Goal: Information Seeking & Learning: Learn about a topic

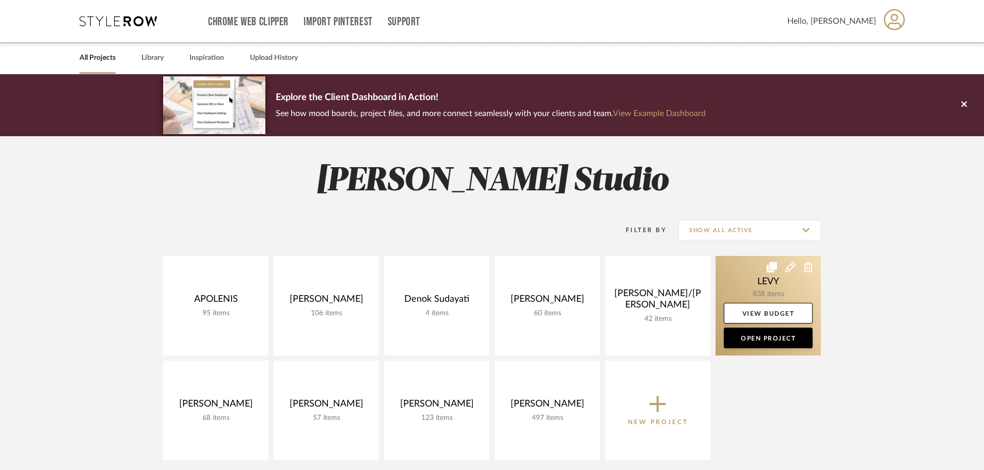
click at [744, 293] on link at bounding box center [768, 306] width 105 height 100
click at [744, 293] on div "Chrome Web Clipper Import Pinterest Support All Projects Library Inspiration Up…" at bounding box center [492, 397] width 984 height 794
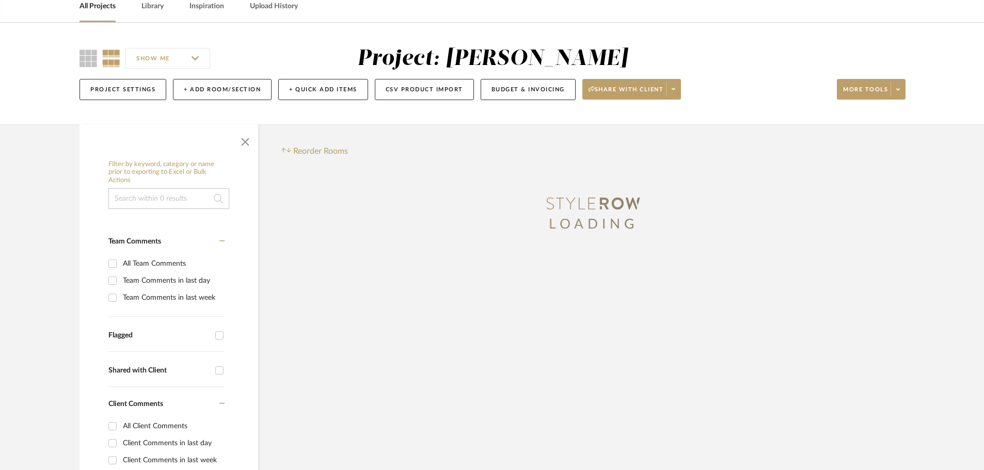
scroll to position [103, 0]
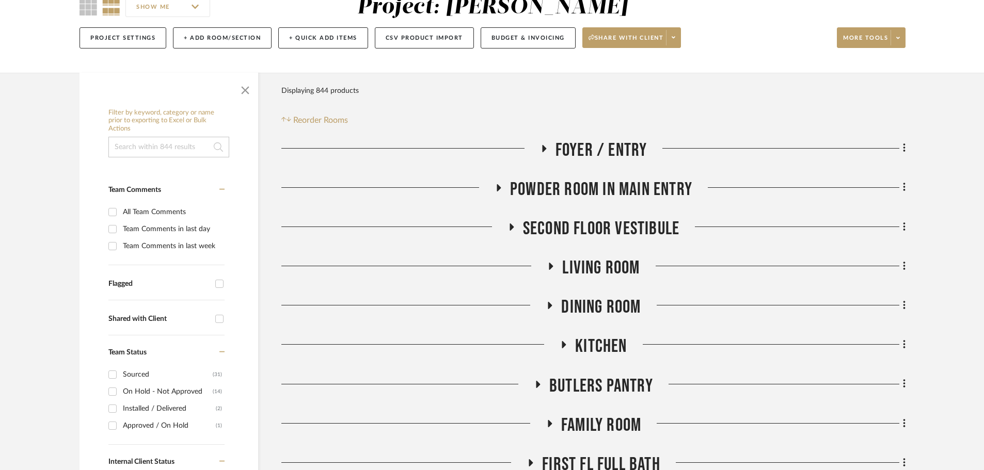
click at [544, 149] on icon at bounding box center [544, 148] width 4 height 7
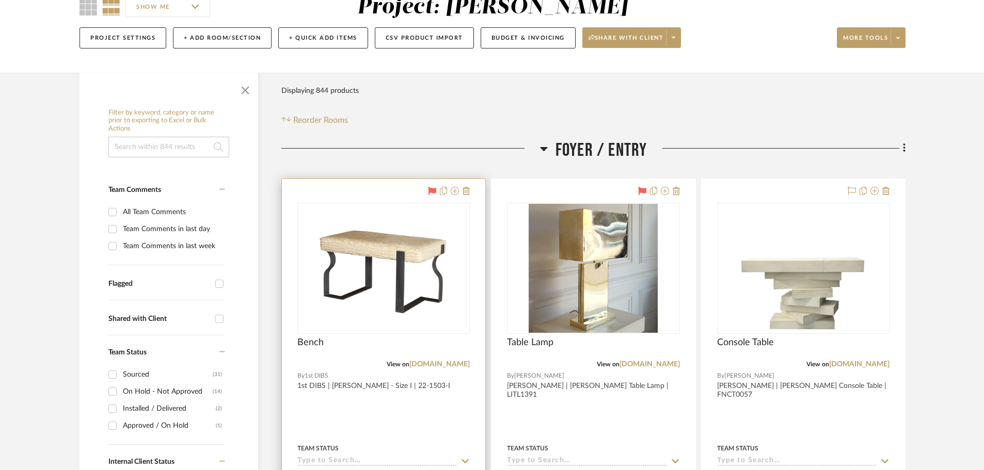
click at [445, 407] on div at bounding box center [383, 405] width 203 height 452
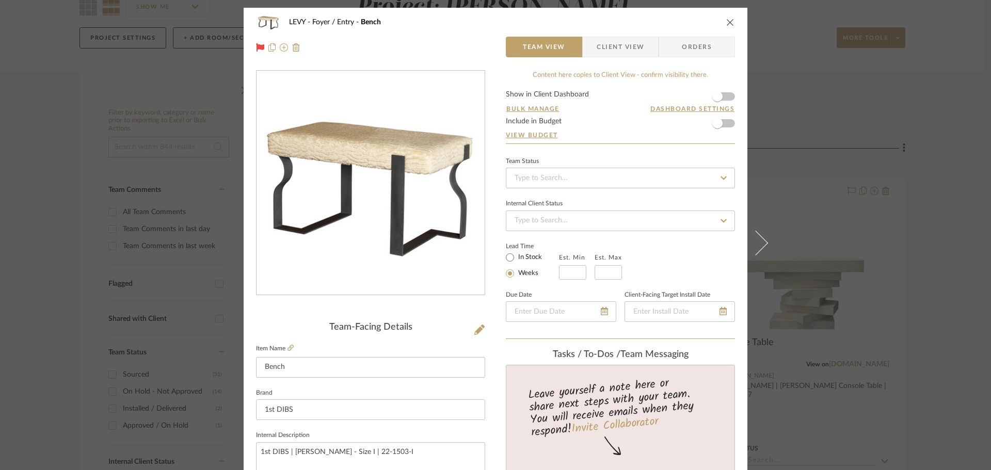
click at [620, 46] on span "Client View" at bounding box center [620, 47] width 47 height 21
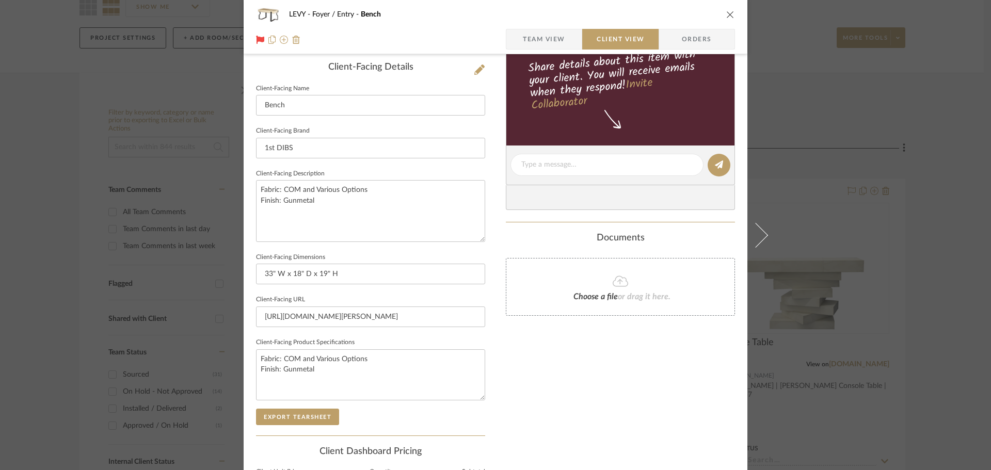
scroll to position [310, 0]
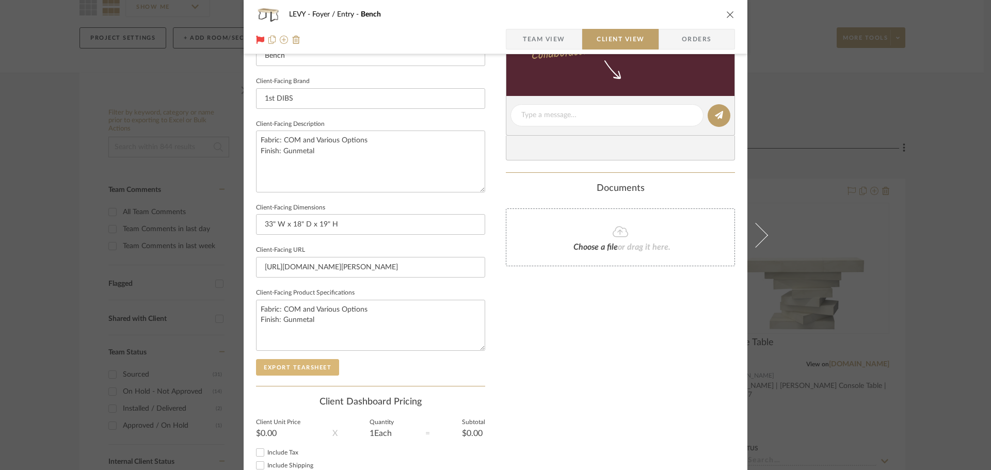
click at [309, 362] on button "Export Tearsheet" at bounding box center [297, 367] width 83 height 17
click at [906, 246] on div "LEVY Foyer / Entry Bench Team View Client View Orders Client-Facing Details Cli…" at bounding box center [495, 235] width 991 height 470
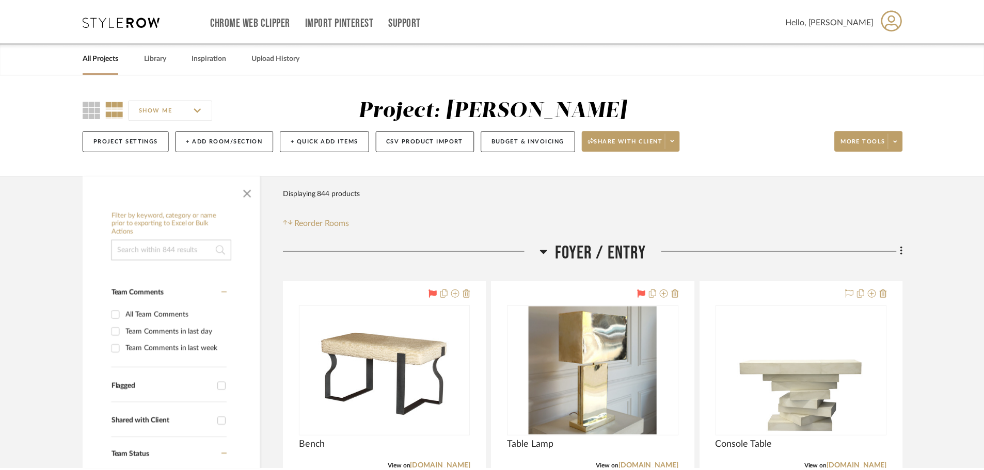
scroll to position [103, 0]
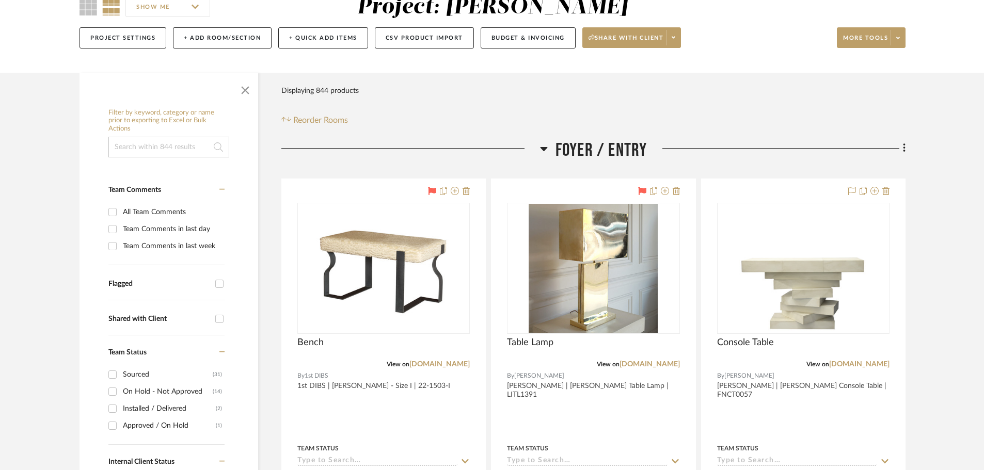
click at [546, 147] on icon at bounding box center [544, 148] width 8 height 12
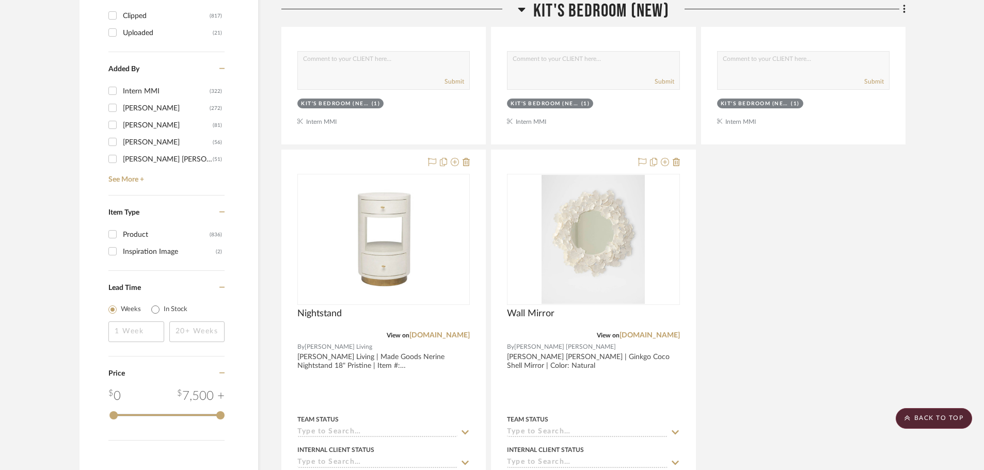
scroll to position [1652, 0]
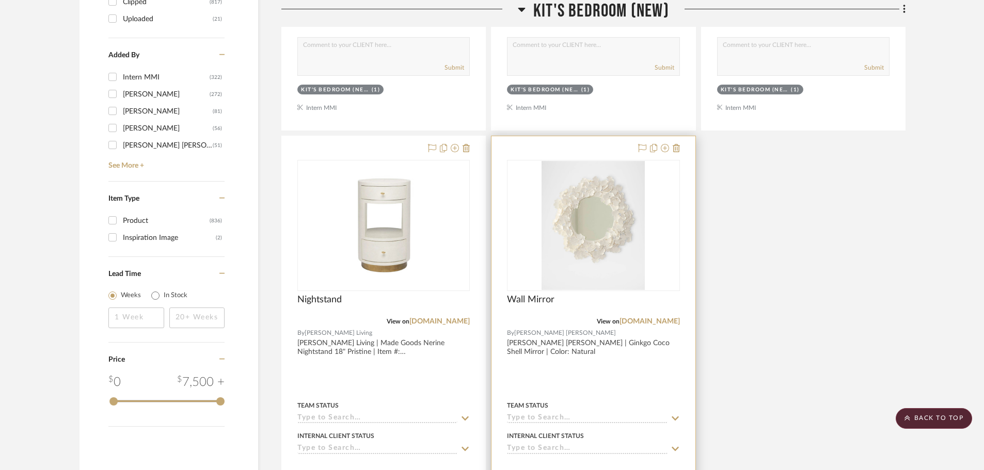
click at [613, 391] on div at bounding box center [592, 362] width 203 height 452
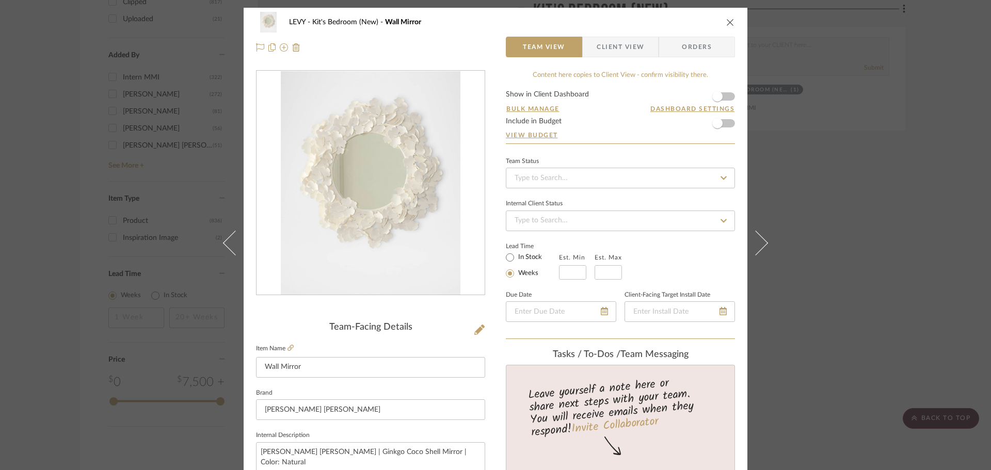
click at [605, 47] on span "Client View" at bounding box center [620, 47] width 47 height 21
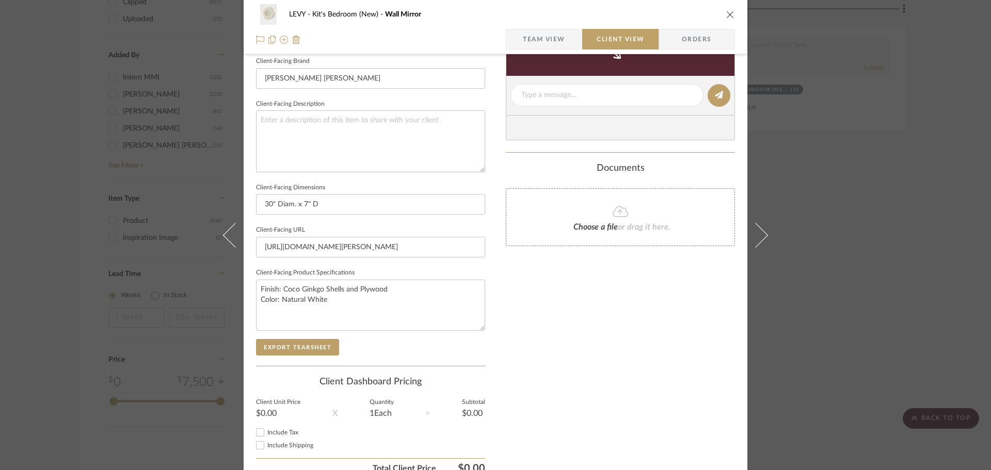
scroll to position [380, 0]
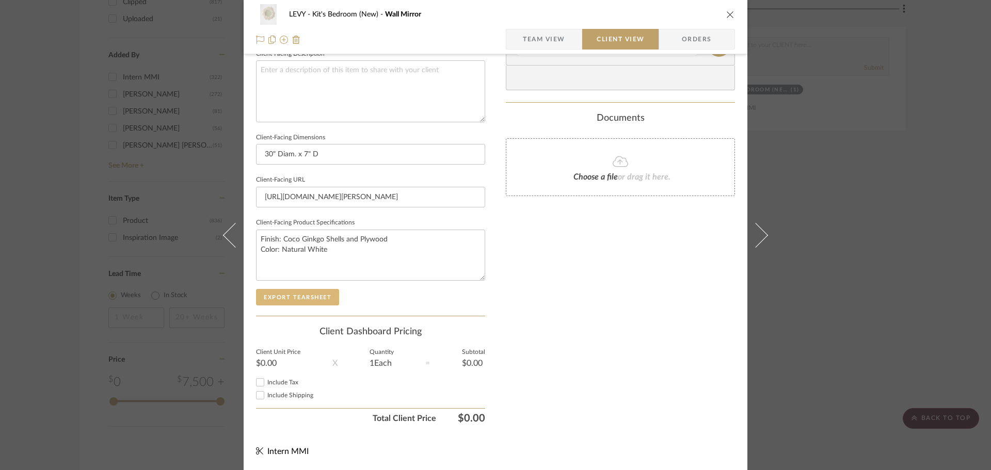
click at [292, 293] on button "Export Tearsheet" at bounding box center [297, 297] width 83 height 17
click at [824, 237] on div "LEVY Kit's Bedroom (New) Wall Mirror Team View Client View Orders Client-Facing…" at bounding box center [495, 235] width 991 height 470
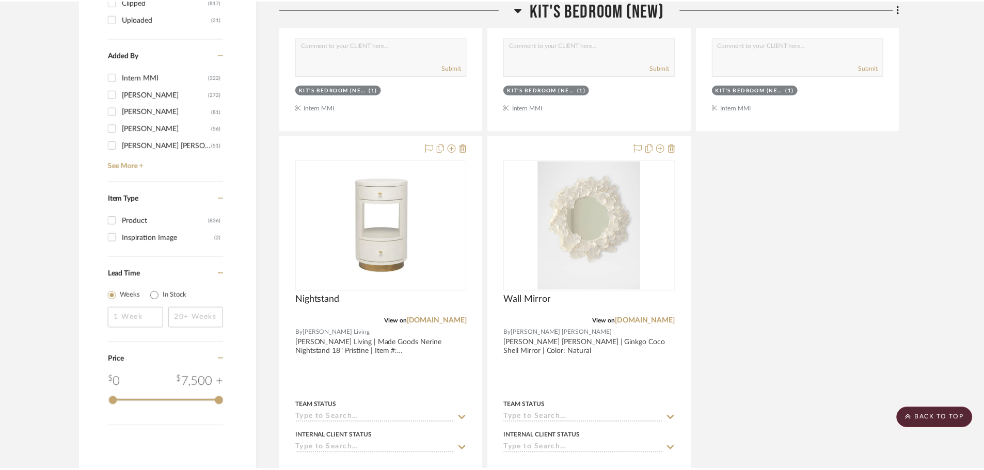
scroll to position [1652, 0]
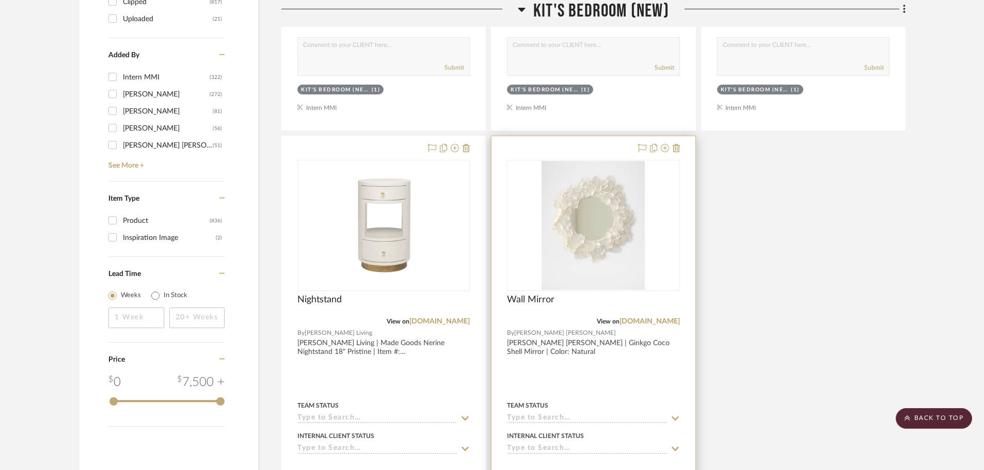
click at [613, 382] on div at bounding box center [592, 362] width 203 height 452
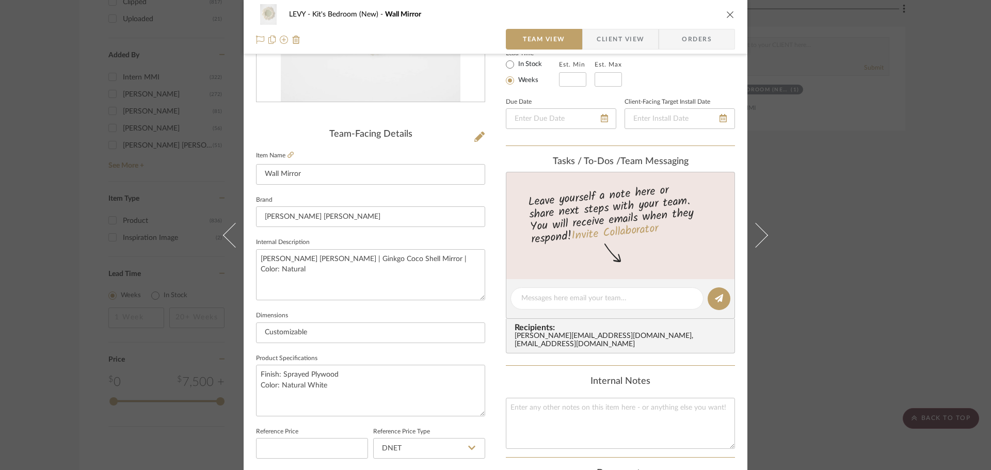
scroll to position [207, 0]
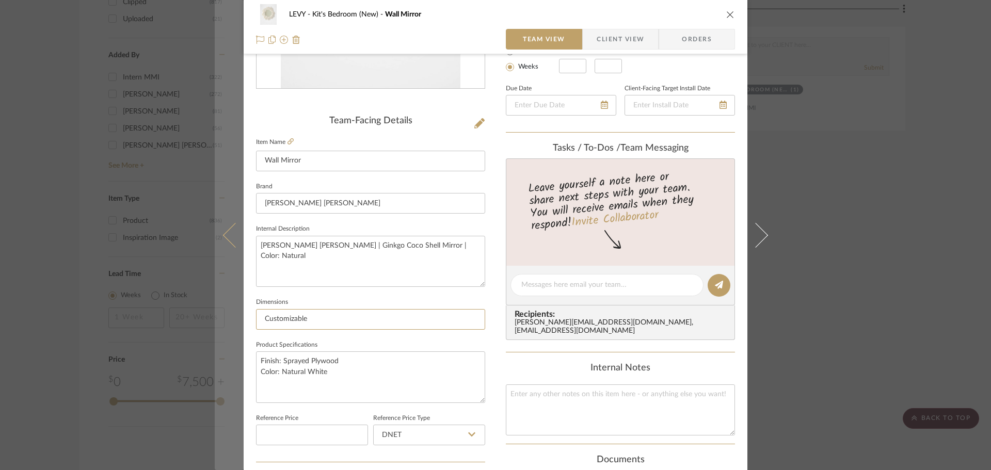
drag, startPoint x: 353, startPoint y: 324, endPoint x: 219, endPoint y: 295, distance: 136.7
click at [219, 295] on mat-dialog-content "LEVY Kit's Bedroom (New) Wall Mirror Team View Client View Orders Team-Facing D…" at bounding box center [496, 278] width 562 height 954
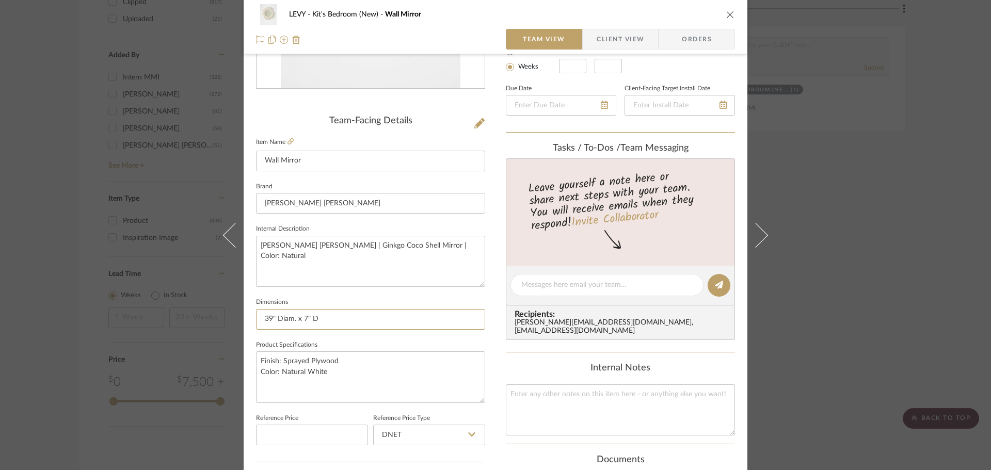
type input "39" Diam. x 7" D"
click at [614, 31] on span "Client View" at bounding box center [620, 39] width 47 height 21
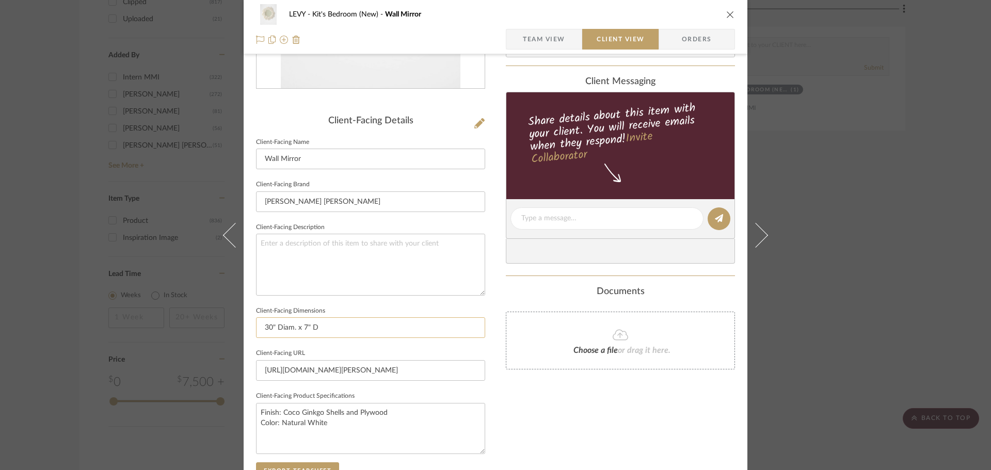
click at [268, 329] on input "30" Diam. x 7" D" at bounding box center [370, 328] width 229 height 21
click at [340, 329] on input "39" Diam. x 7" D" at bounding box center [370, 328] width 229 height 21
type input "39" Diam. x 7" D"
click at [538, 427] on div "Only content on this tab can share to Dashboard. Click eyeball icon to show or …" at bounding box center [620, 233] width 229 height 739
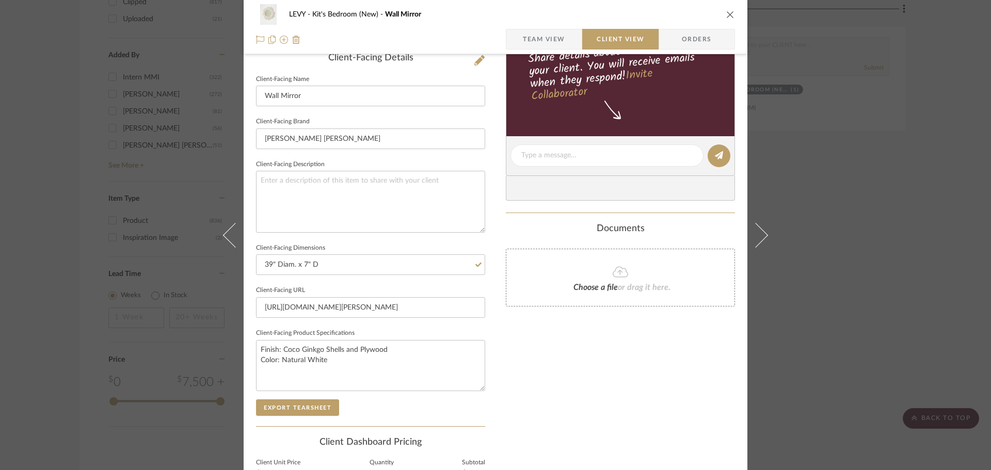
scroll to position [361, 0]
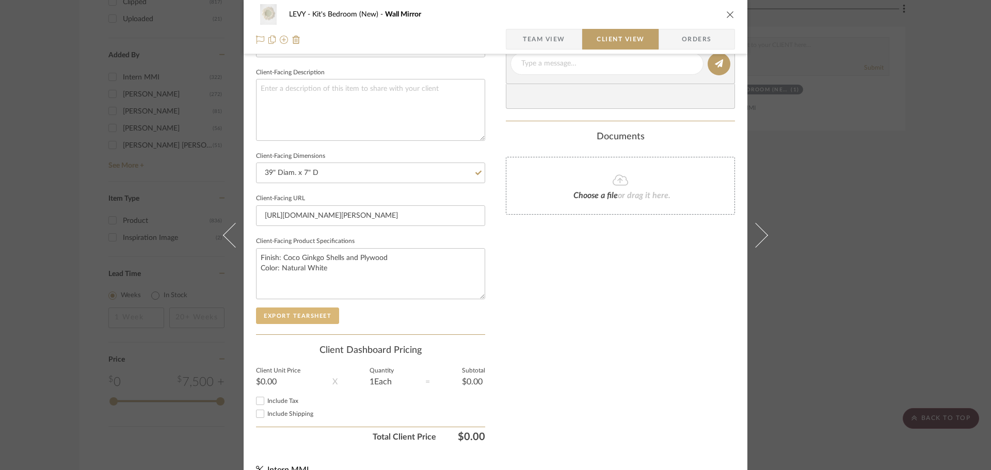
click at [282, 321] on button "Export Tearsheet" at bounding box center [297, 316] width 83 height 17
click at [854, 213] on div "LEVY Kit's Bedroom (New) Wall Mirror Team View Client View Orders Client-Facing…" at bounding box center [495, 235] width 991 height 470
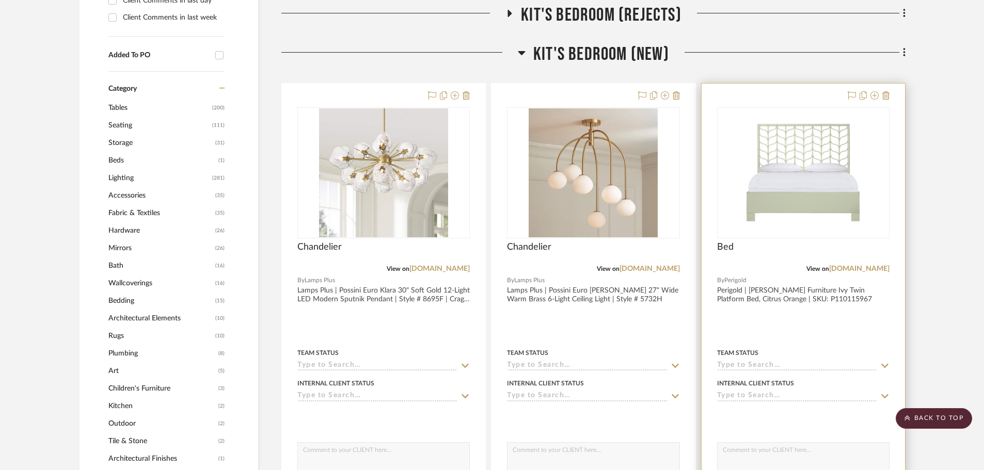
scroll to position [826, 0]
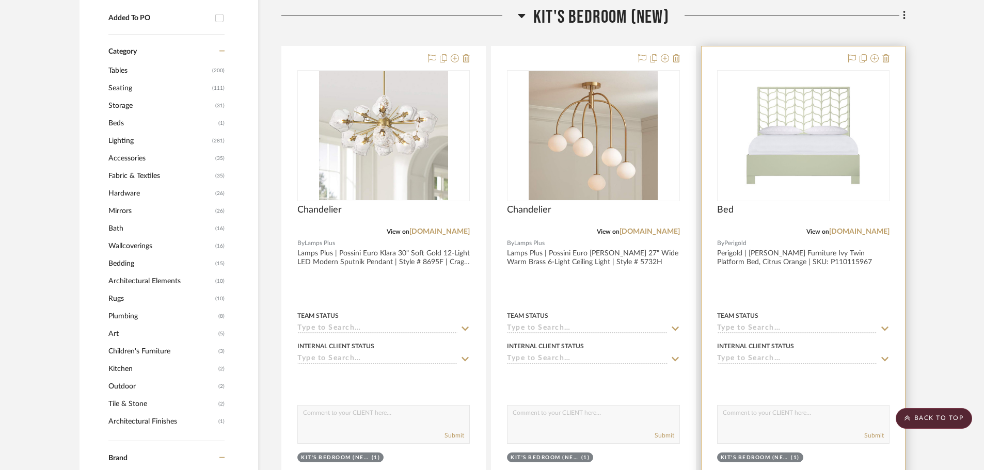
click at [828, 278] on div at bounding box center [803, 272] width 203 height 452
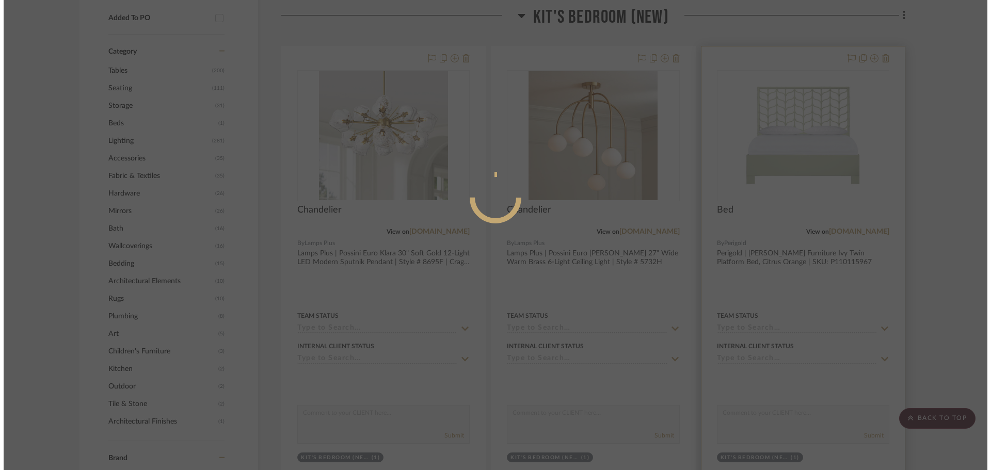
scroll to position [0, 0]
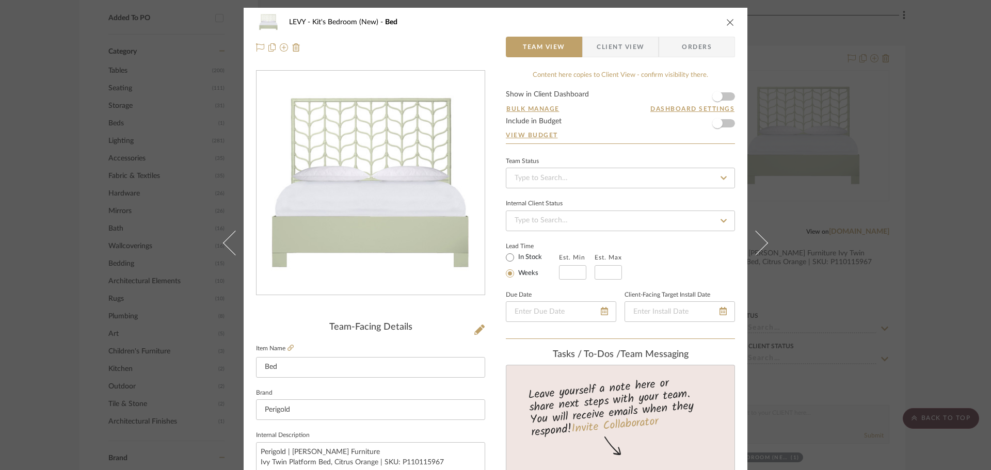
drag, startPoint x: 628, startPoint y: 49, endPoint x: 624, endPoint y: 59, distance: 11.6
click at [628, 49] on span "Client View" at bounding box center [620, 47] width 47 height 21
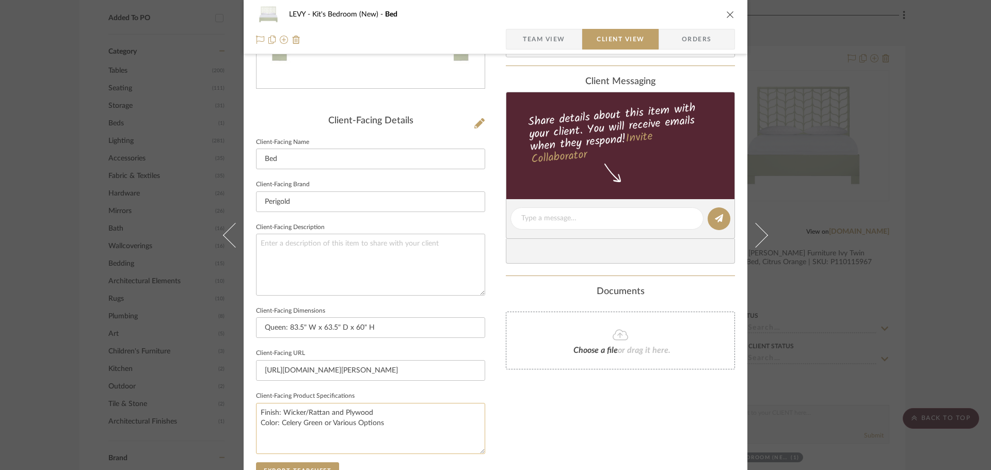
scroll to position [310, 0]
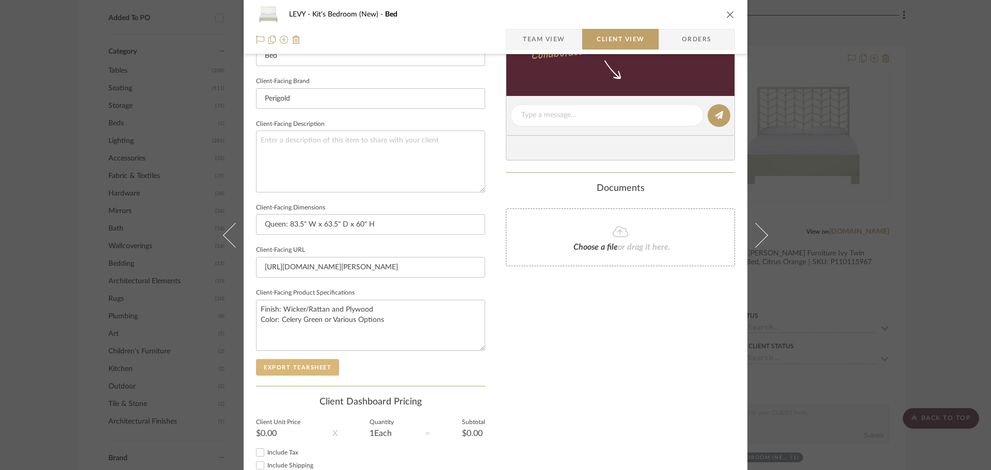
click at [312, 363] on button "Export Tearsheet" at bounding box center [297, 367] width 83 height 17
click at [925, 257] on div "LEVY Kit's Bedroom (New) Bed Team View Client View Orders Client-Facing Details…" at bounding box center [495, 235] width 991 height 470
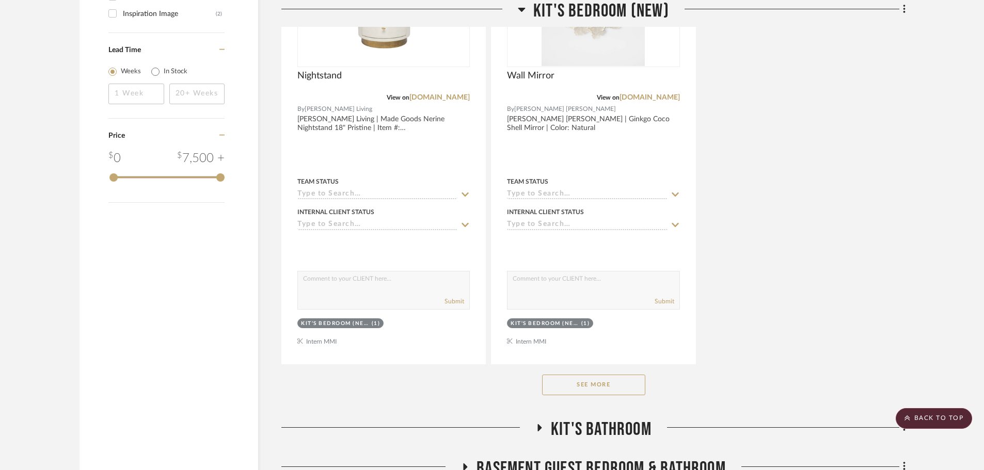
scroll to position [2065, 0]
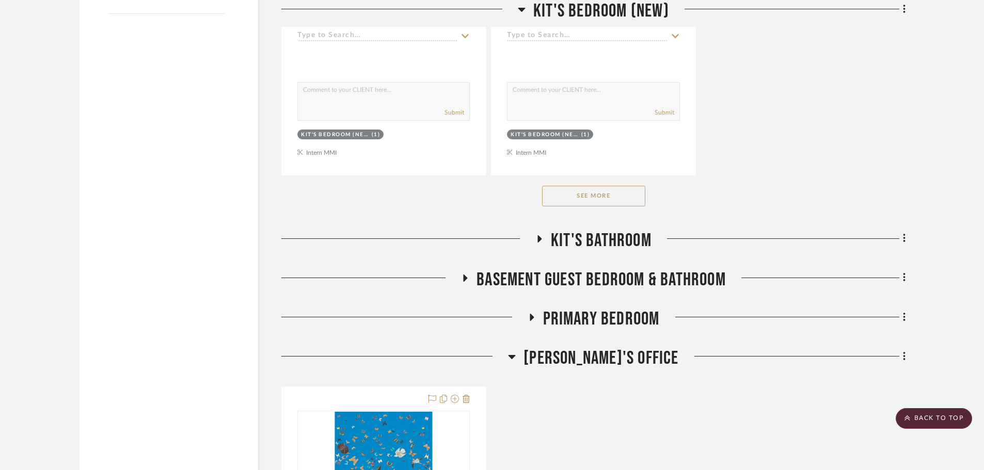
click at [605, 202] on button "See More" at bounding box center [593, 196] width 103 height 21
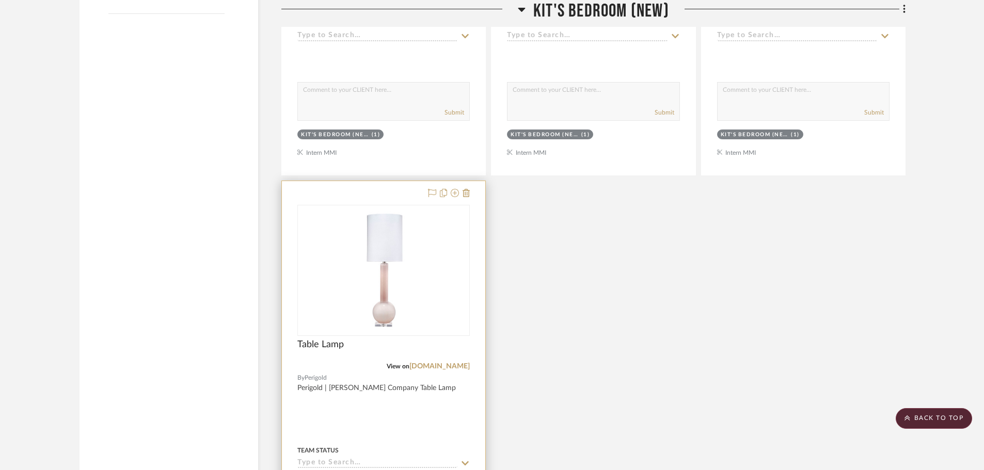
click at [446, 414] on div at bounding box center [383, 407] width 203 height 452
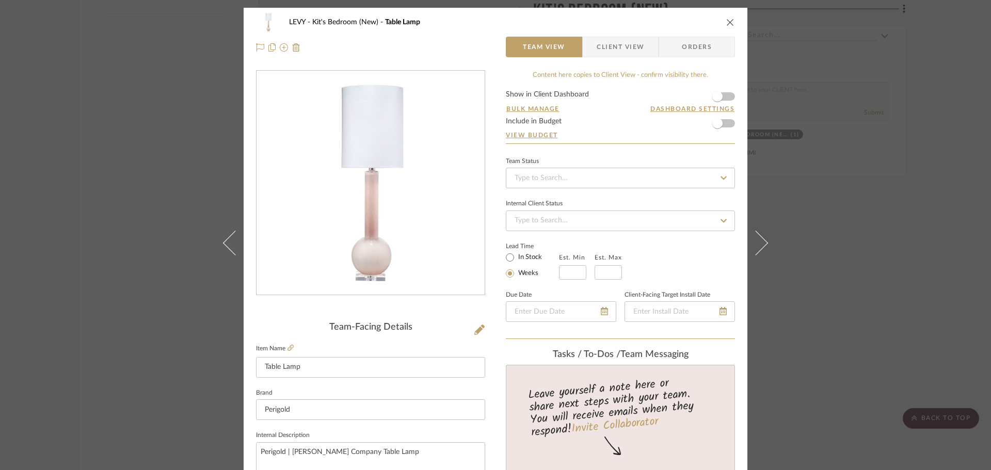
click at [631, 37] on span "Client View" at bounding box center [620, 47] width 47 height 21
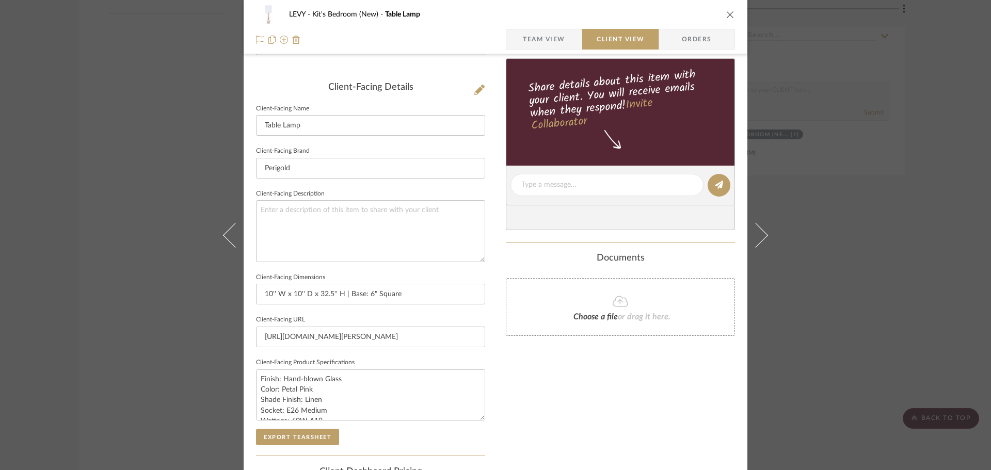
scroll to position [310, 0]
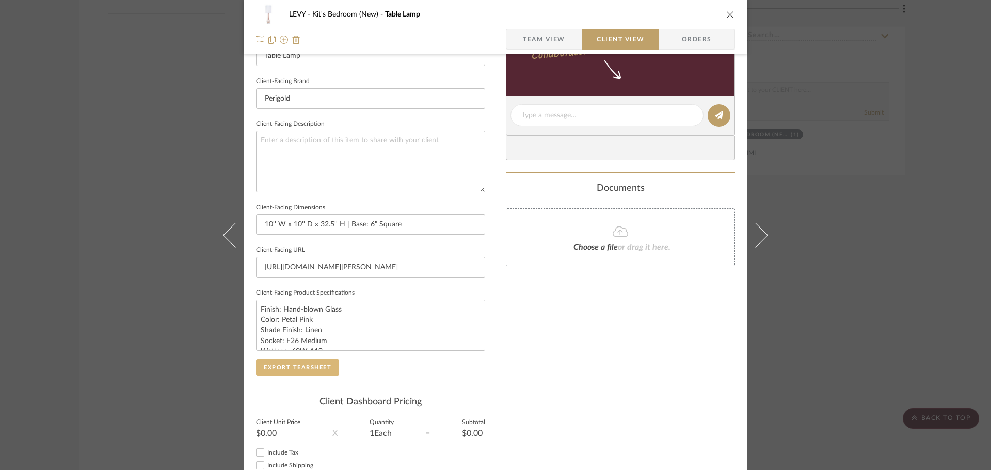
click at [303, 371] on button "Export Tearsheet" at bounding box center [297, 367] width 83 height 17
click at [902, 306] on div "LEVY Kit's Bedroom (New) Table Lamp Team View Client View Orders Client-Facing …" at bounding box center [495, 235] width 991 height 470
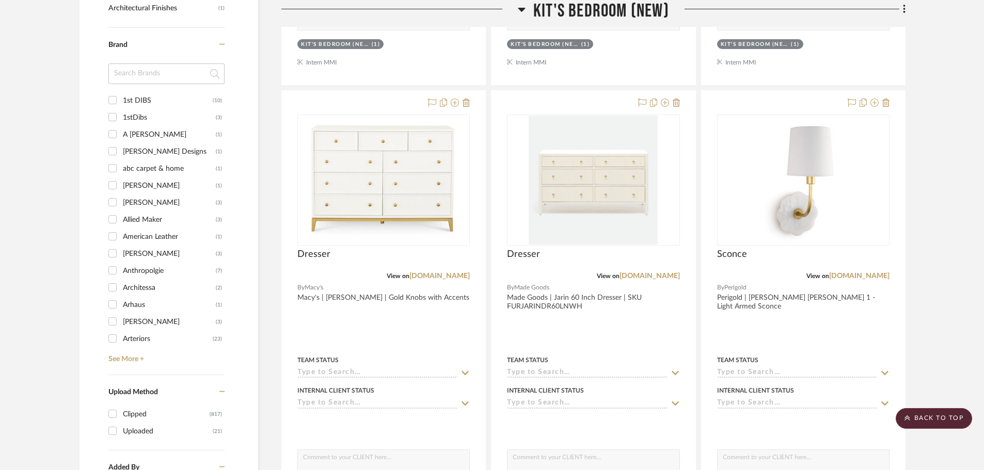
scroll to position [1239, 0]
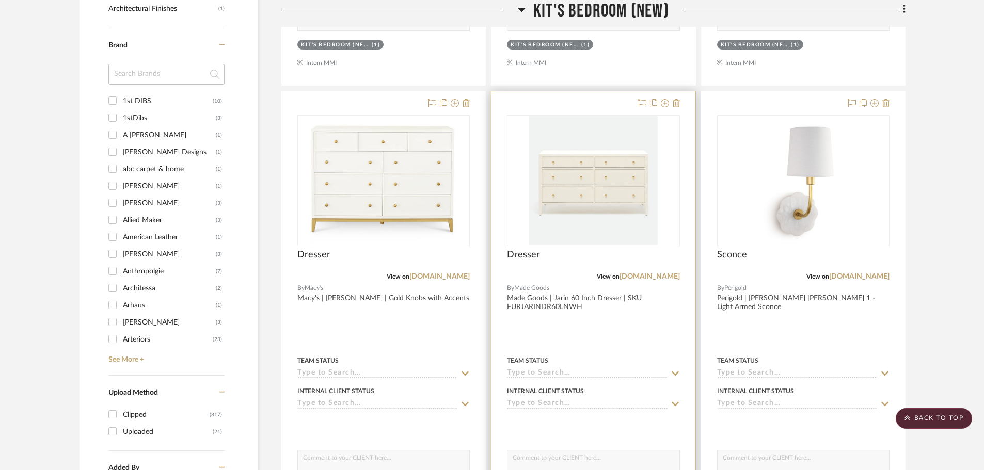
click at [646, 324] on div at bounding box center [592, 317] width 203 height 452
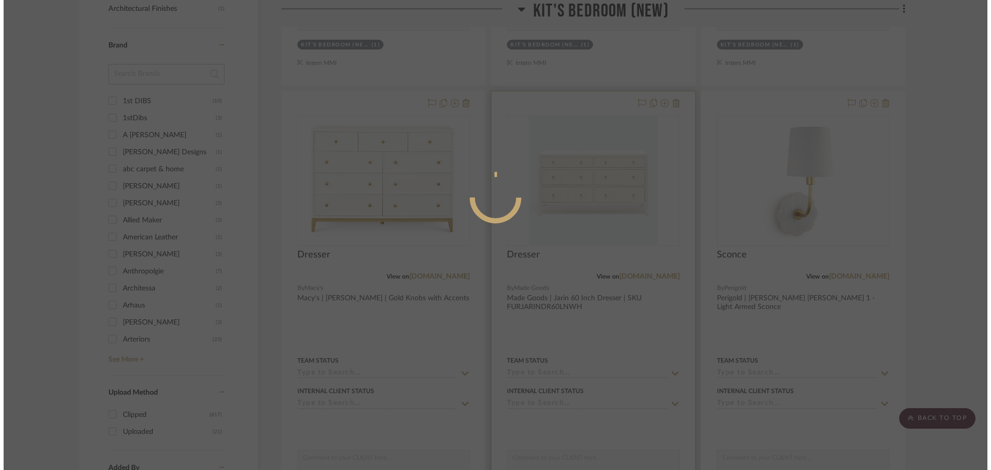
scroll to position [0, 0]
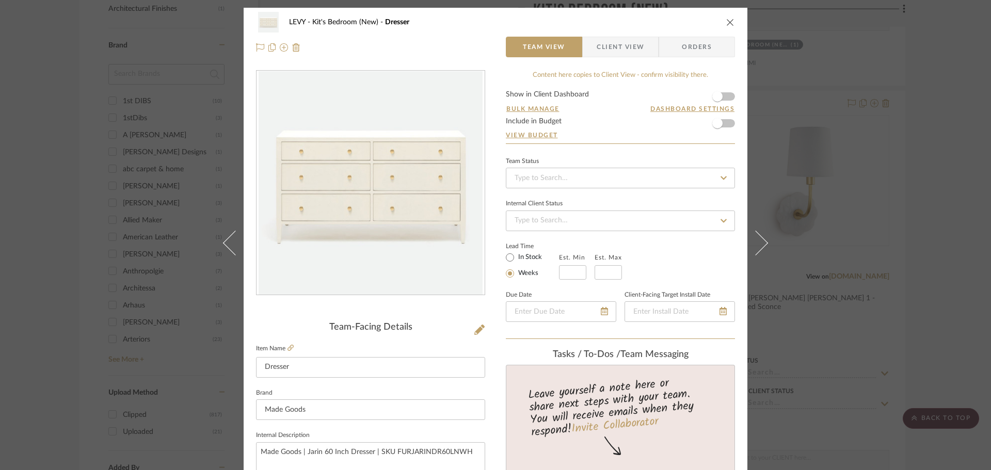
click at [623, 57] on div "LEVY Kit's Bedroom (New) Dresser Team View Client View Orders" at bounding box center [496, 35] width 504 height 54
click at [618, 50] on span "Client View" at bounding box center [620, 47] width 47 height 21
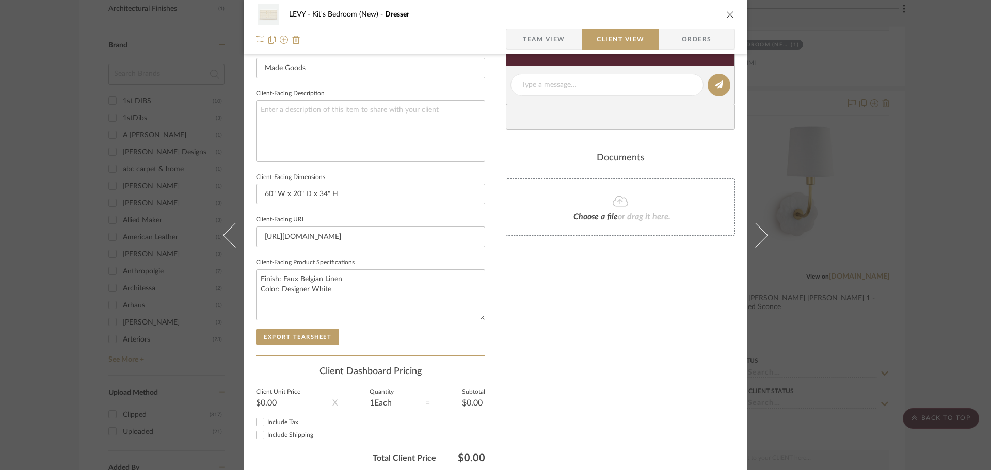
scroll to position [380, 0]
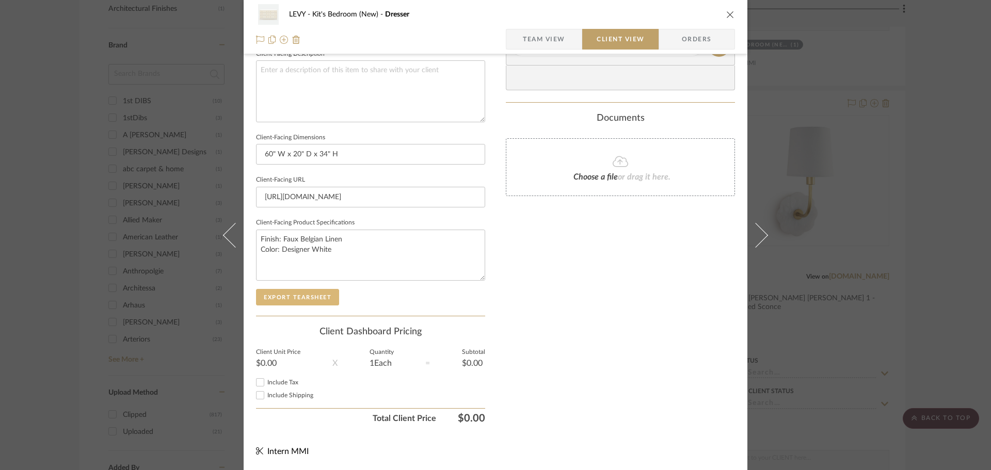
click at [285, 299] on button "Export Tearsheet" at bounding box center [297, 297] width 83 height 17
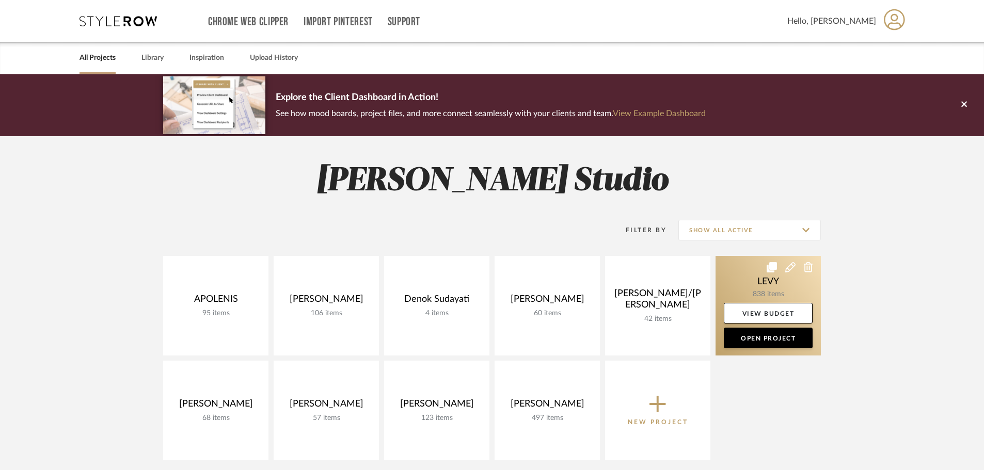
click at [745, 286] on link at bounding box center [768, 306] width 105 height 100
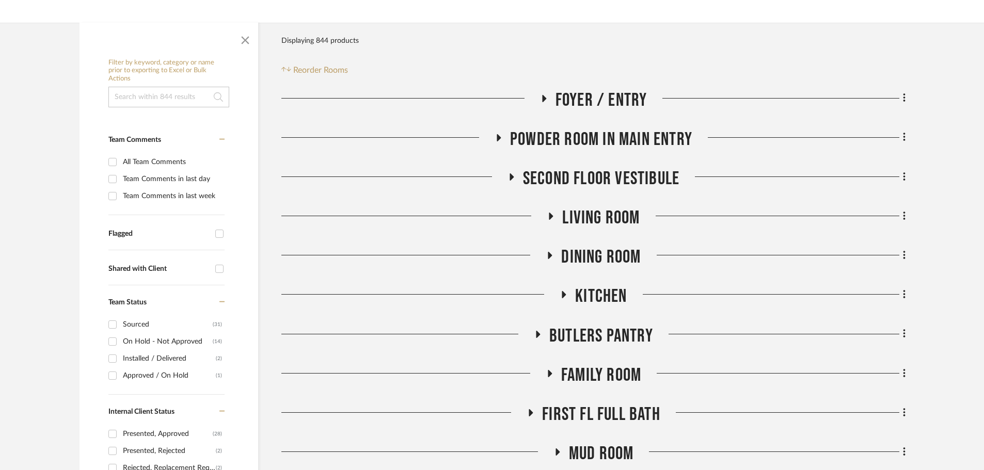
scroll to position [207, 0]
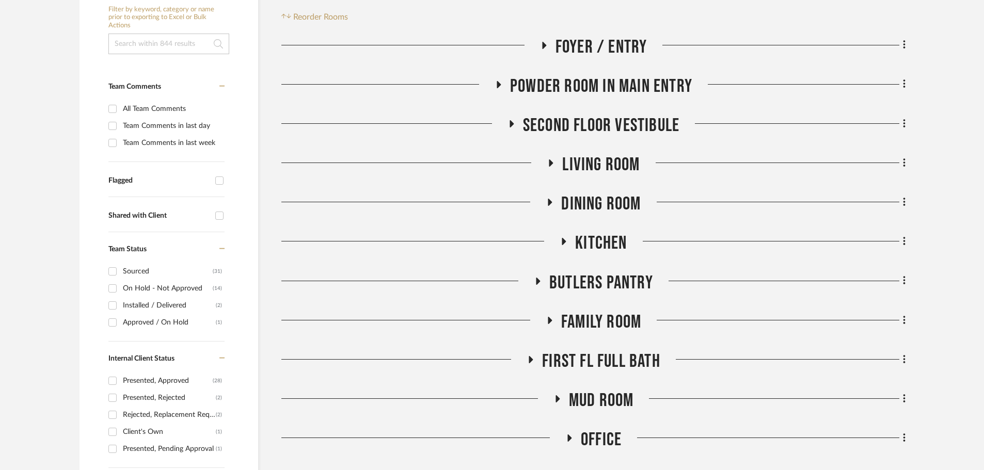
click at [553, 318] on icon at bounding box center [549, 320] width 12 height 8
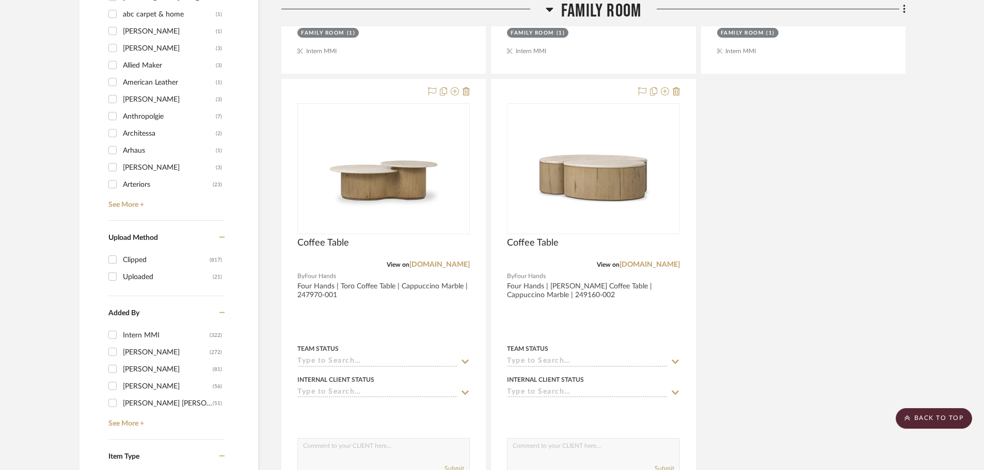
scroll to position [1549, 0]
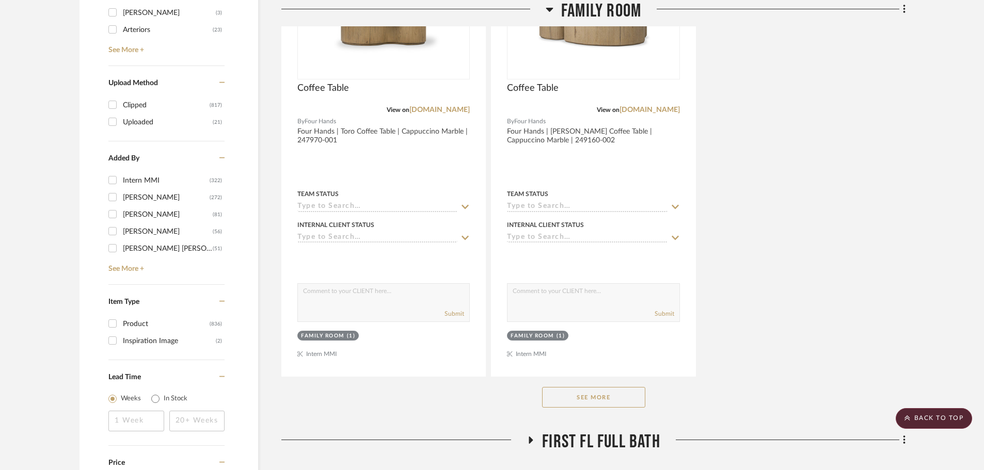
click at [592, 385] on div "See More" at bounding box center [593, 397] width 624 height 41
click at [596, 391] on button "See More" at bounding box center [593, 397] width 103 height 21
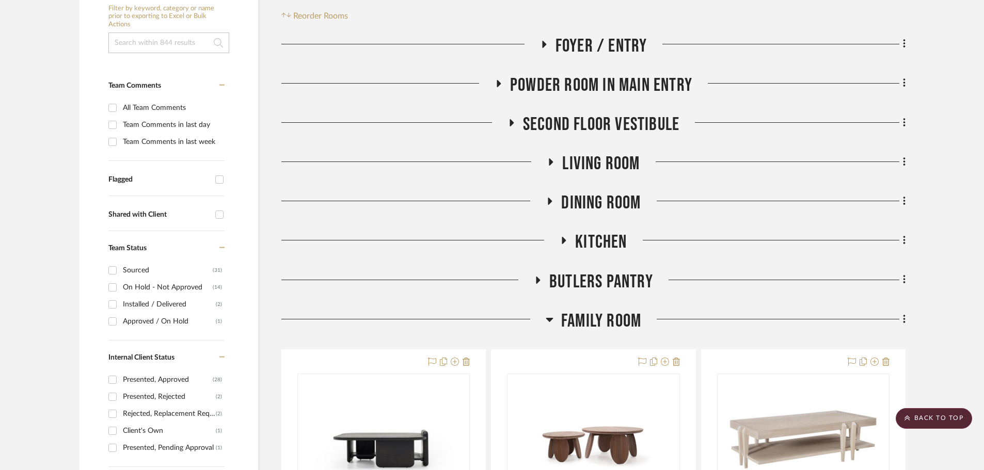
scroll to position [310, 0]
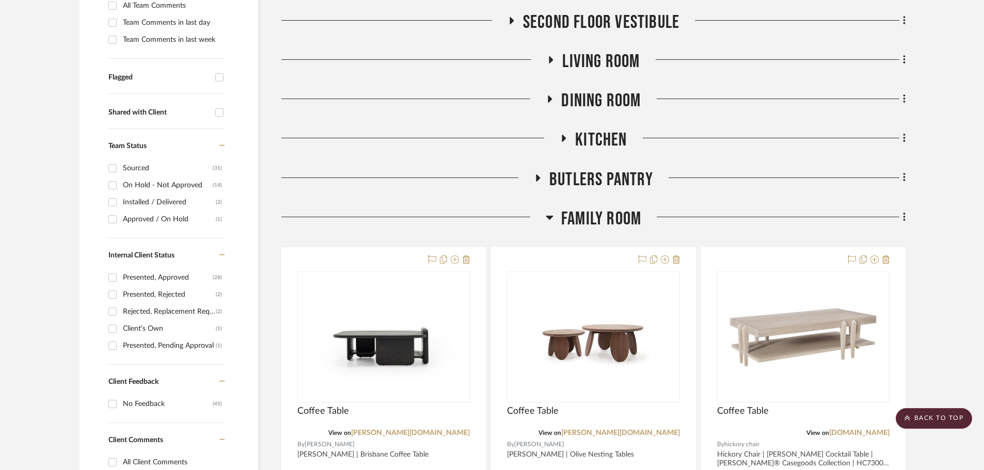
click at [552, 219] on icon at bounding box center [550, 217] width 8 height 12
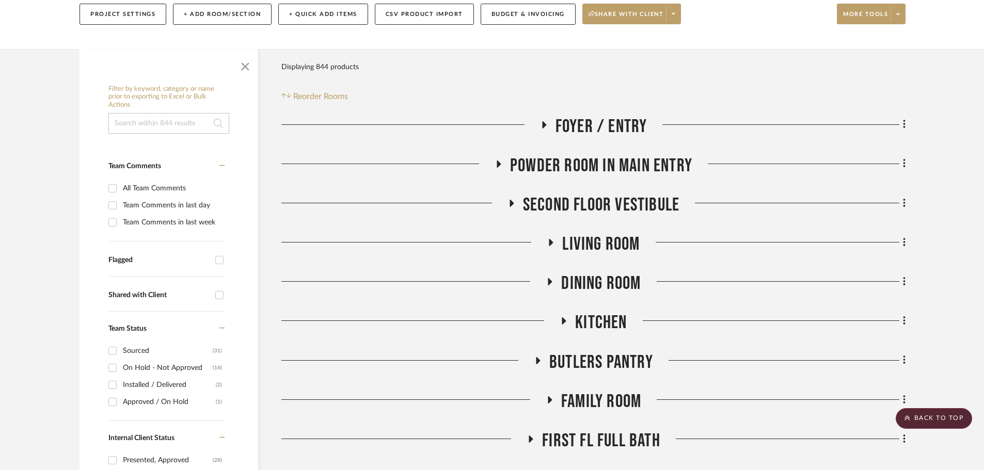
scroll to position [103, 0]
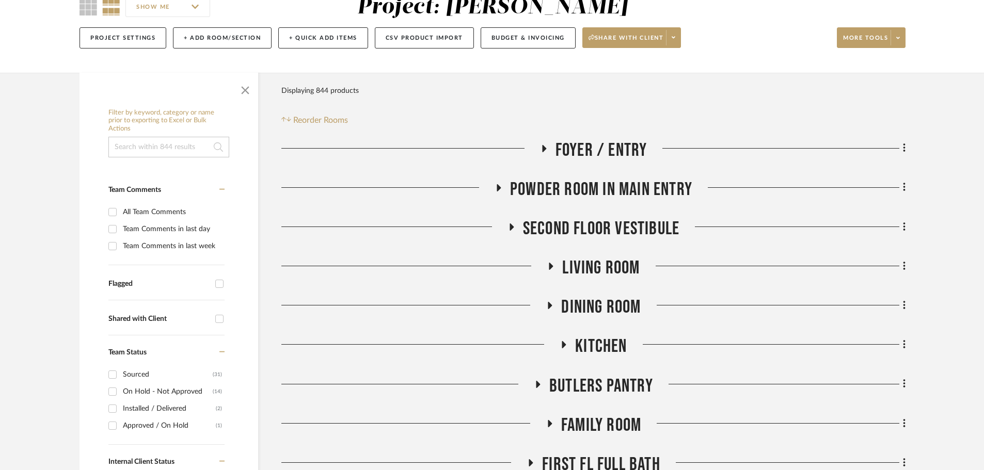
click at [541, 150] on icon at bounding box center [543, 149] width 12 height 8
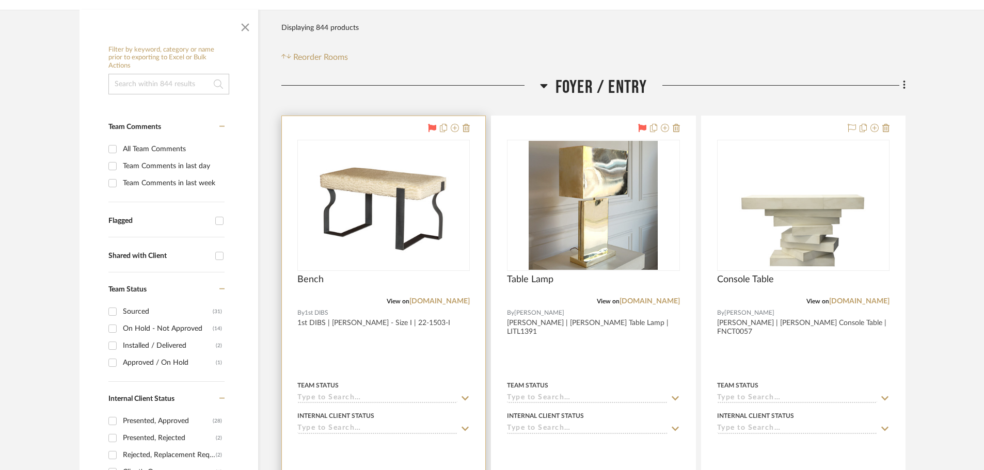
scroll to position [258, 0]
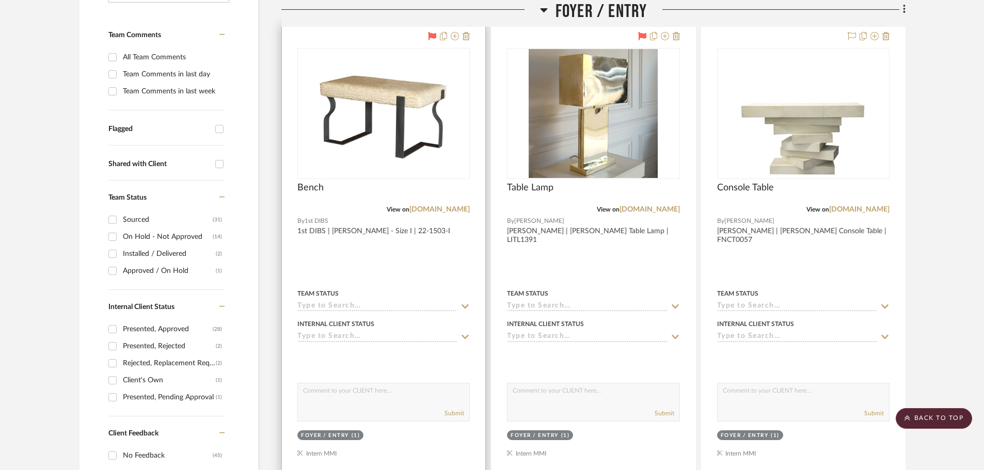
click at [444, 260] on div at bounding box center [383, 250] width 203 height 452
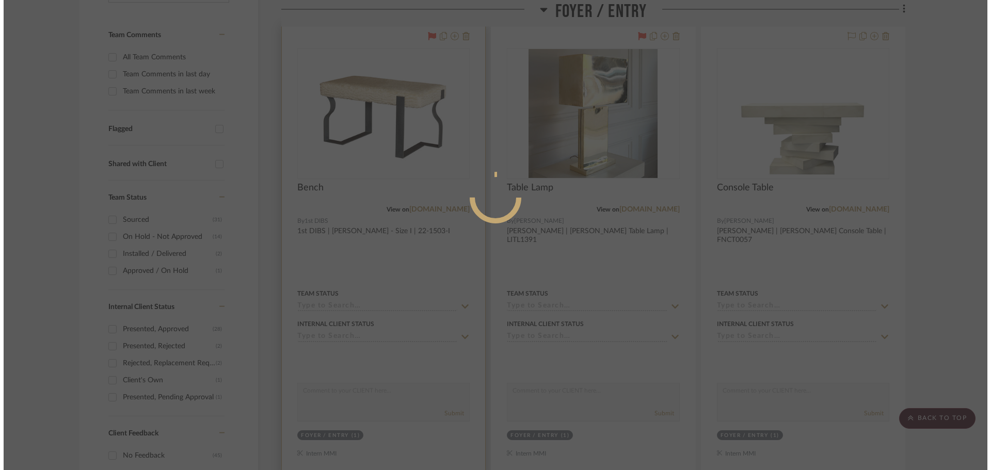
scroll to position [0, 0]
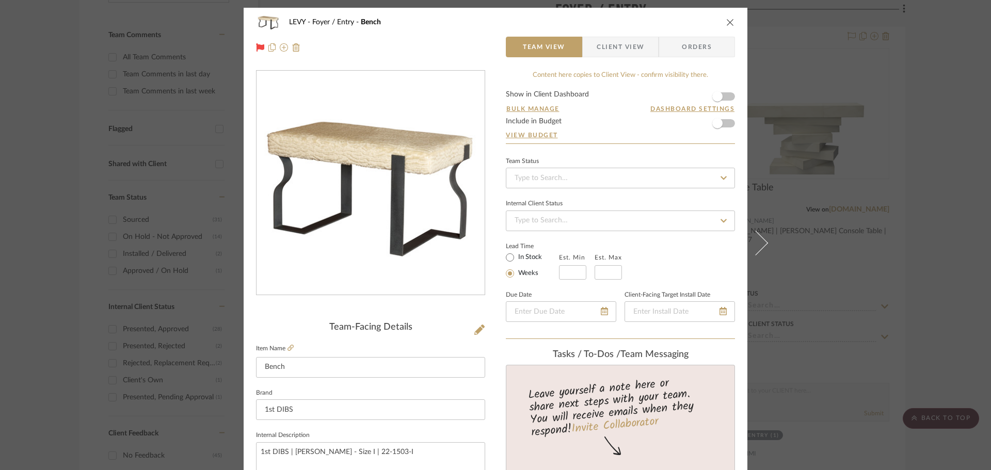
click at [721, 21] on div "LEVY Foyer / Entry Bench" at bounding box center [495, 22] width 479 height 21
click at [729, 21] on icon "close" at bounding box center [730, 22] width 8 height 8
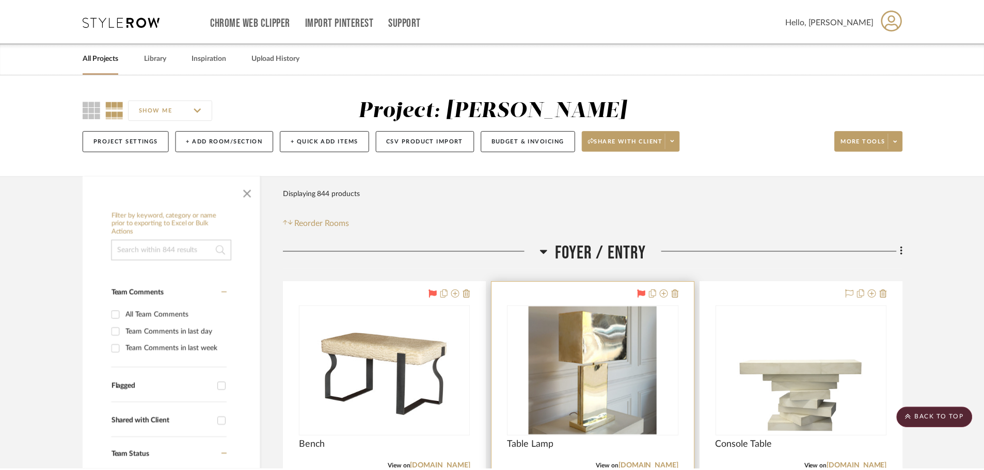
scroll to position [258, 0]
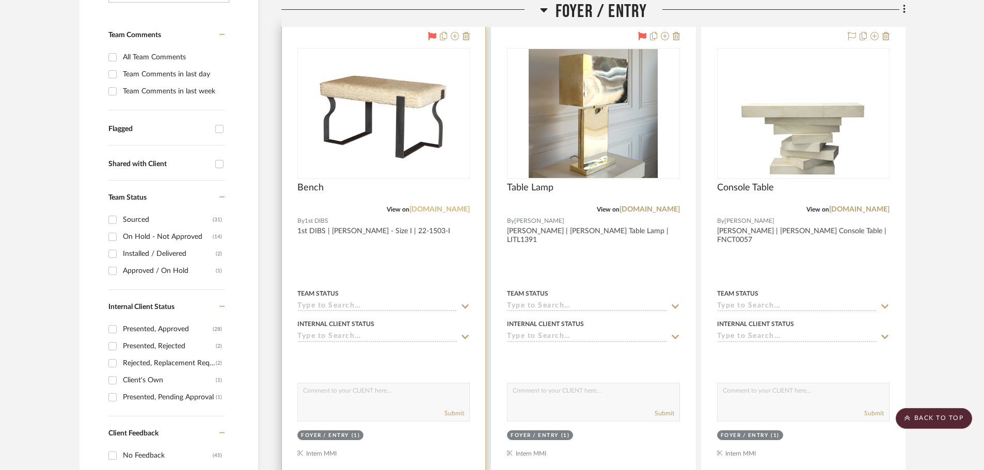
click at [450, 207] on link "[DOMAIN_NAME]" at bounding box center [439, 209] width 60 height 7
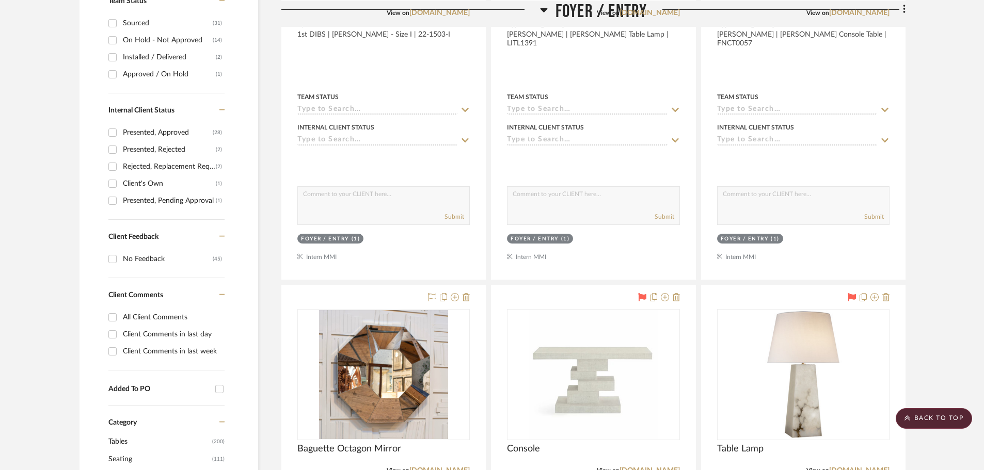
scroll to position [310, 0]
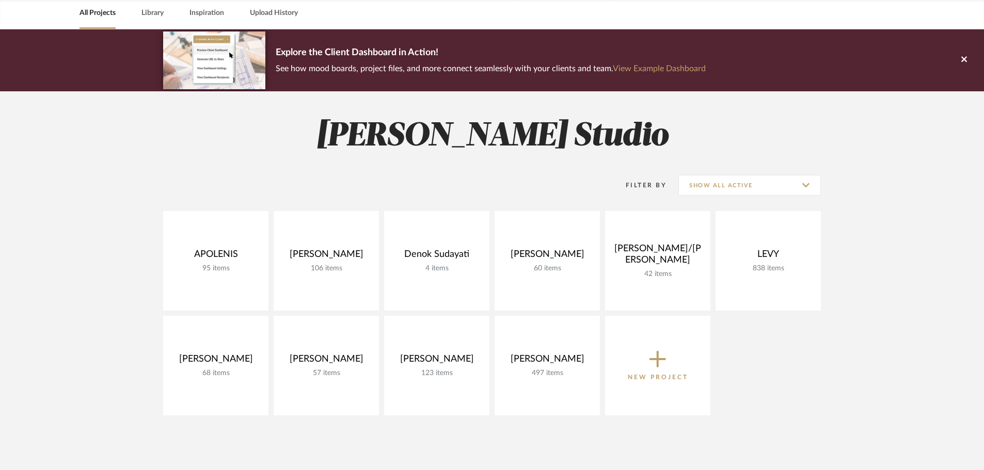
scroll to position [103, 0]
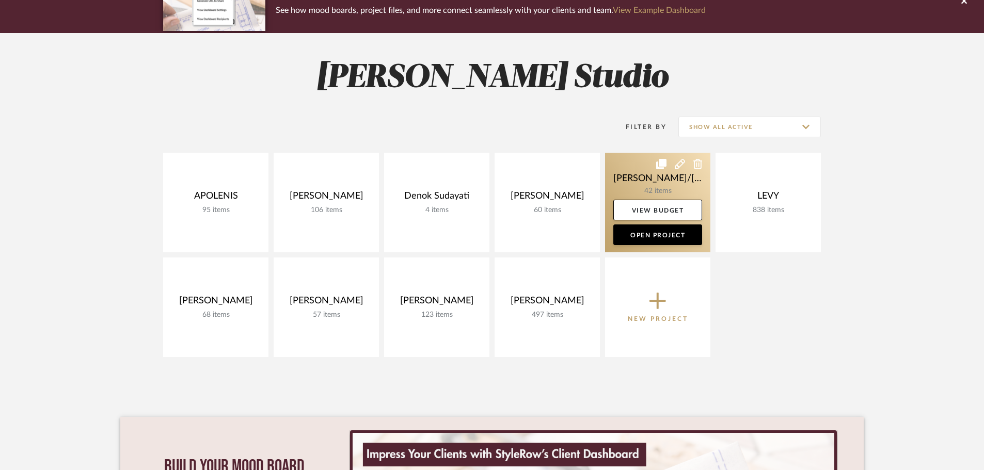
click at [640, 186] on link at bounding box center [657, 203] width 105 height 100
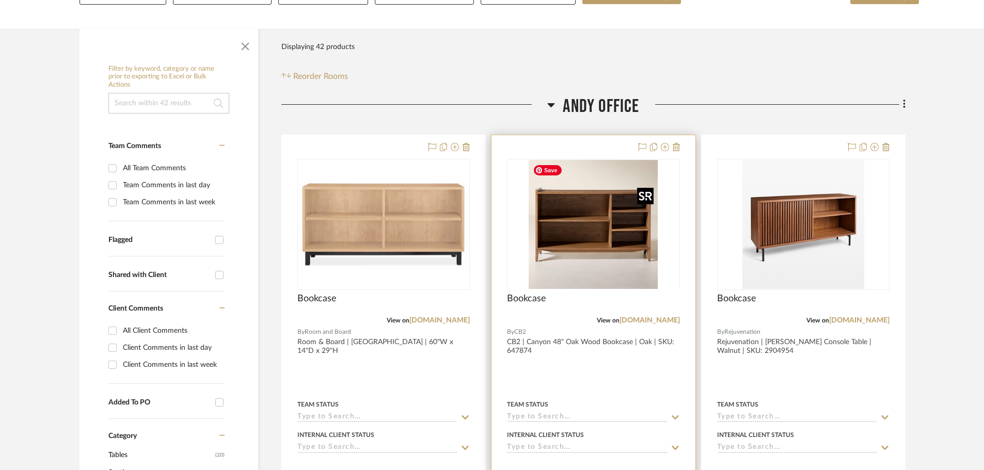
scroll to position [207, 0]
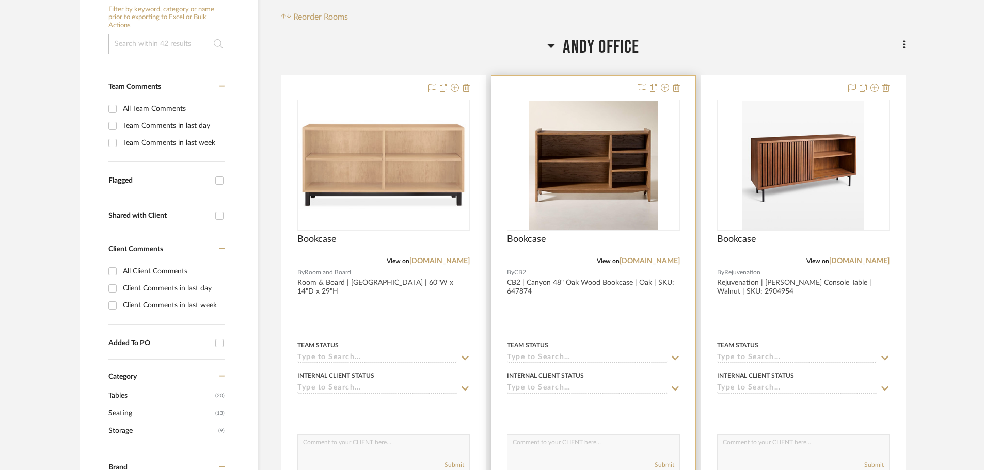
click at [604, 308] on div at bounding box center [592, 302] width 203 height 452
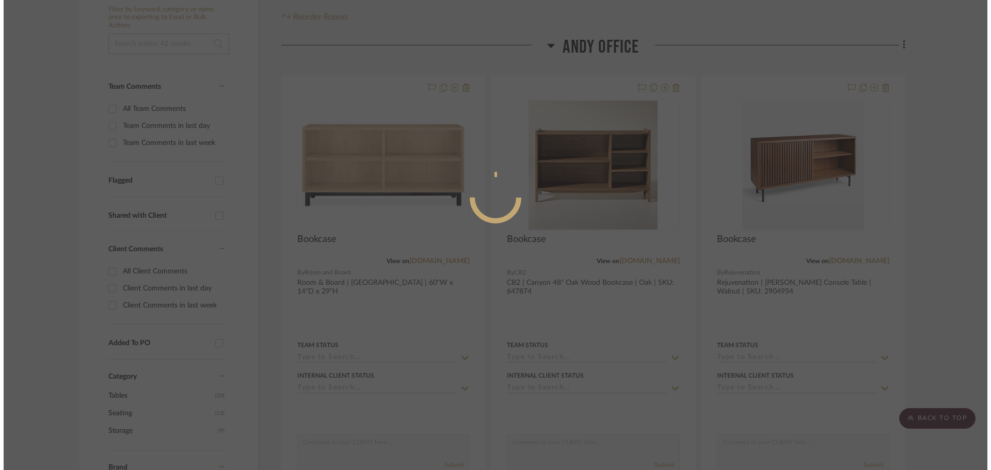
scroll to position [0, 0]
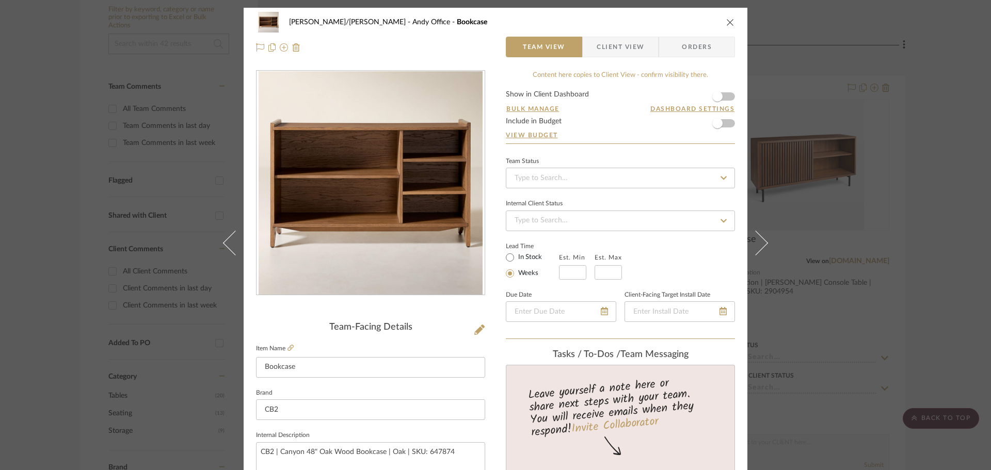
click at [620, 46] on span "Client View" at bounding box center [620, 47] width 47 height 21
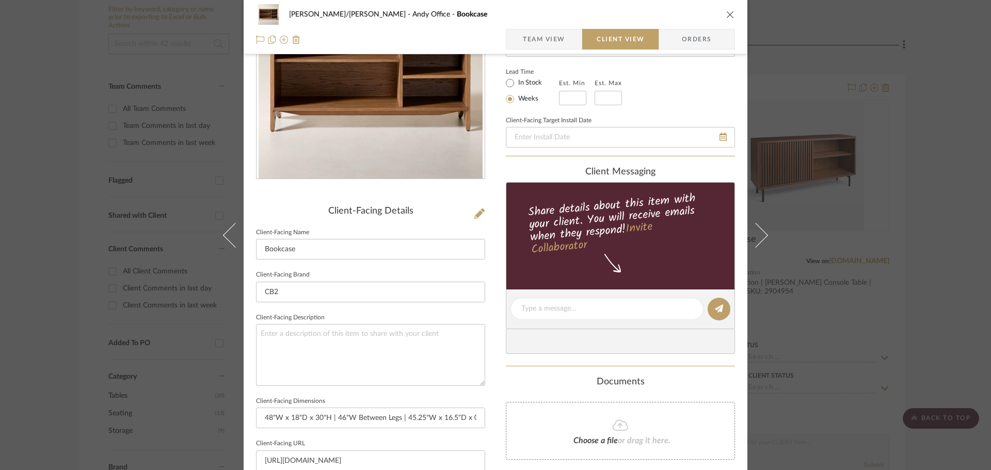
scroll to position [258, 0]
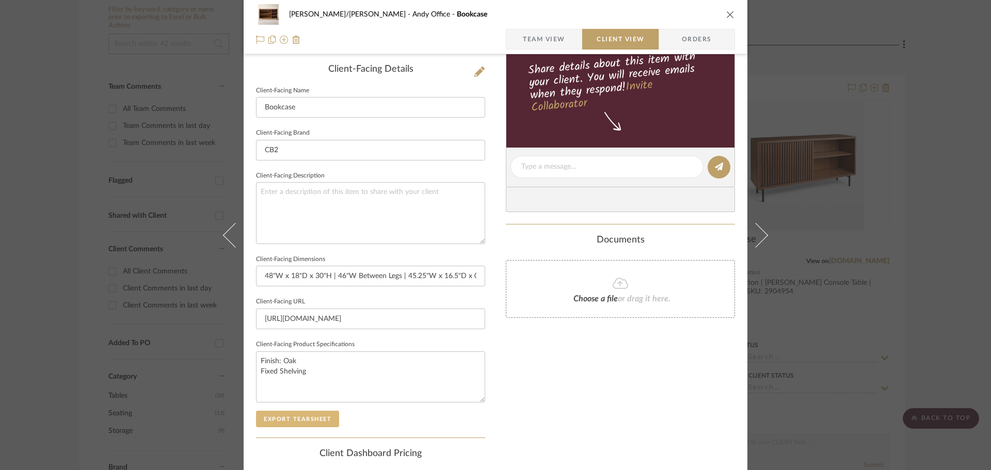
click at [284, 417] on button "Export Tearsheet" at bounding box center [297, 419] width 83 height 17
click at [954, 182] on div "FISHMAN/GOLDSMITH Andy Office Bookcase Team View Client View Orders Client-Faci…" at bounding box center [495, 235] width 991 height 470
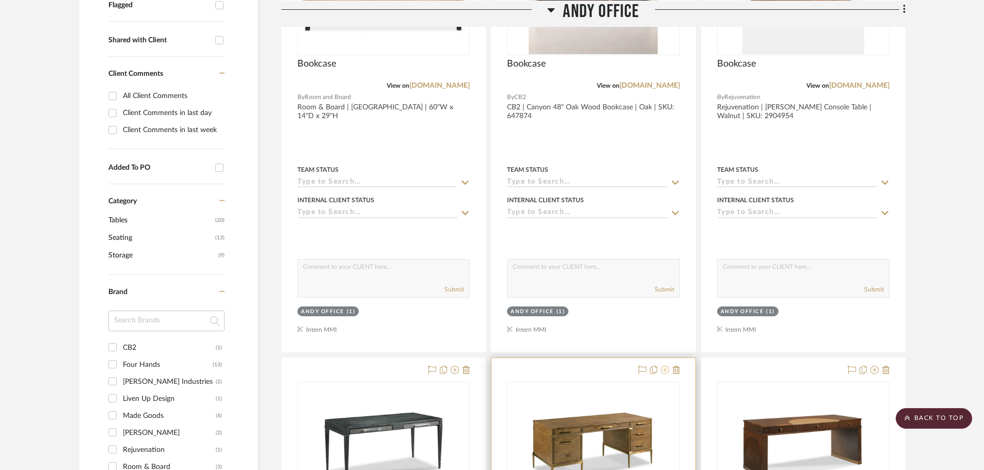
scroll to position [620, 0]
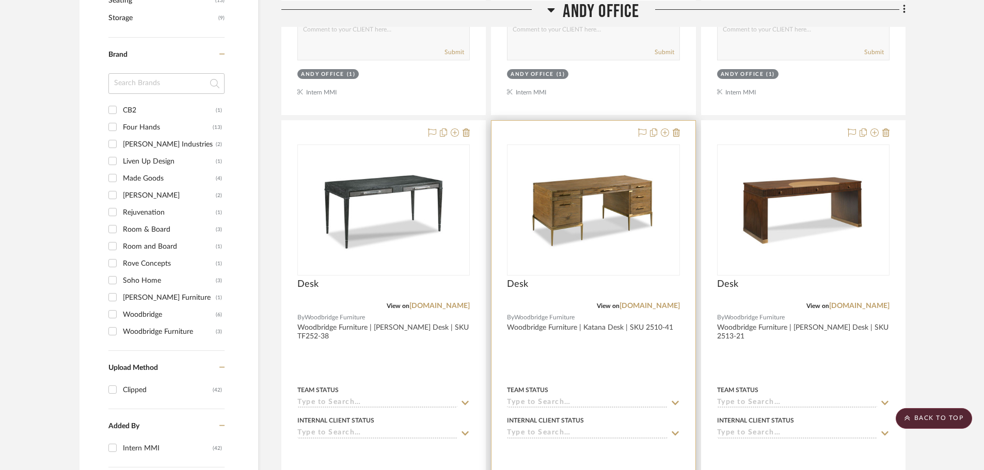
click at [635, 359] on div at bounding box center [592, 347] width 203 height 452
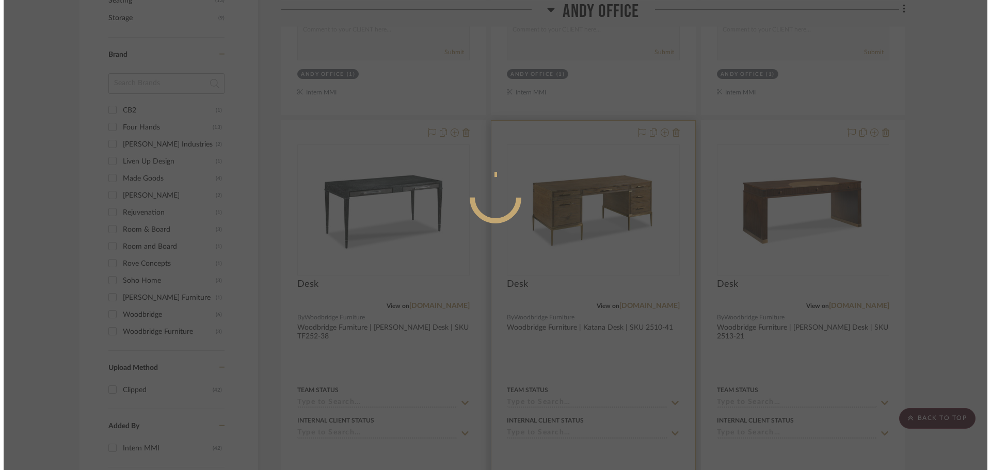
scroll to position [0, 0]
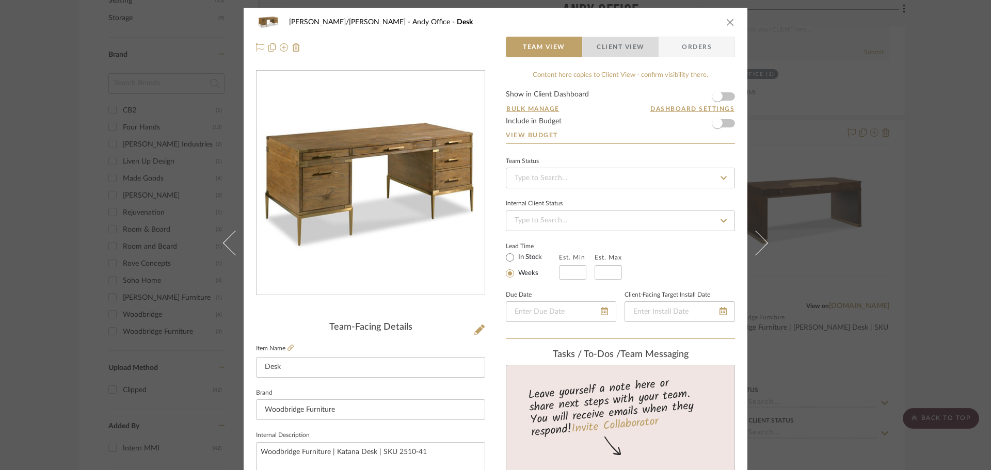
click at [626, 41] on span "Client View" at bounding box center [620, 47] width 47 height 21
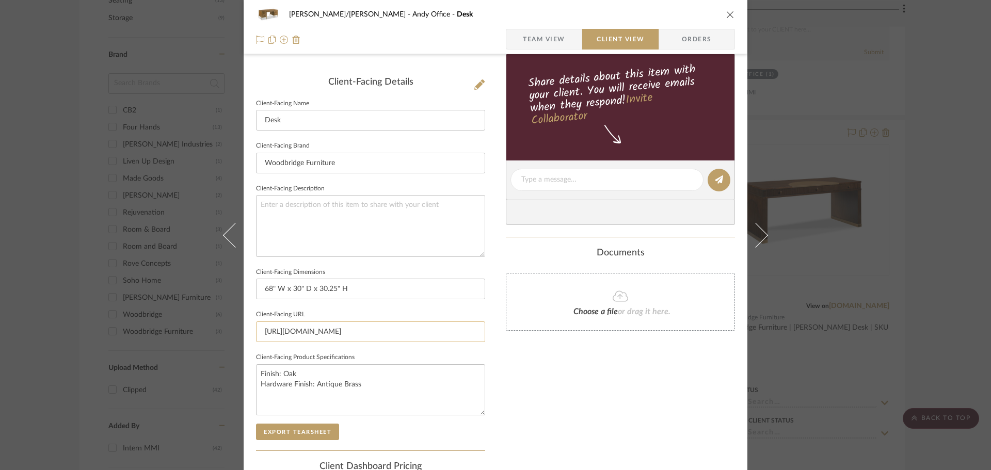
scroll to position [258, 0]
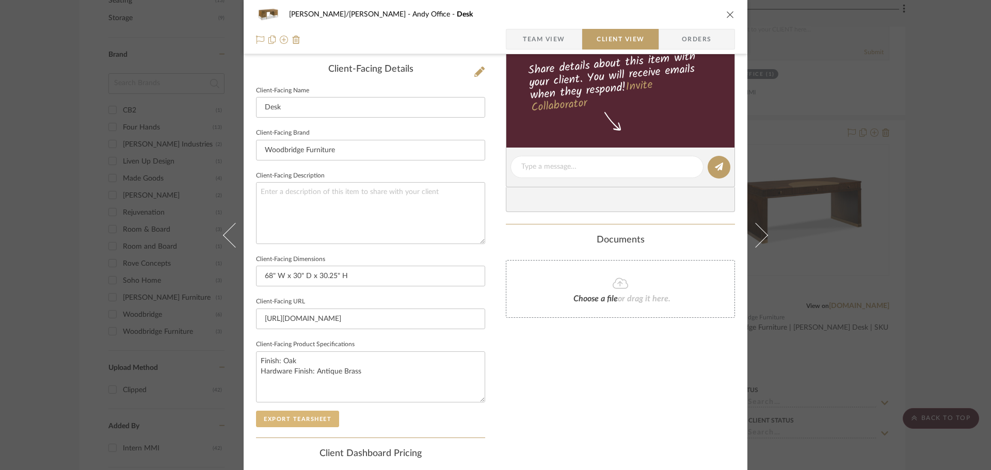
click at [291, 426] on button "Export Tearsheet" at bounding box center [297, 419] width 83 height 17
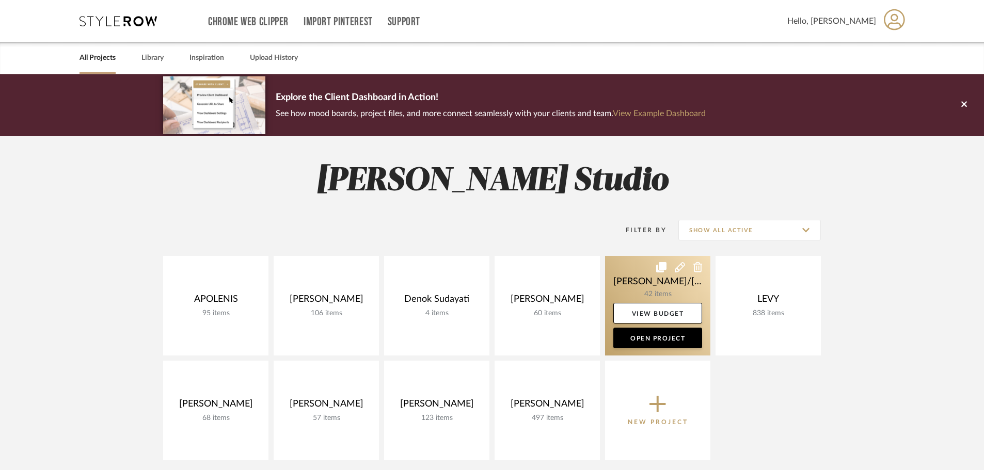
click at [629, 294] on link at bounding box center [657, 306] width 105 height 100
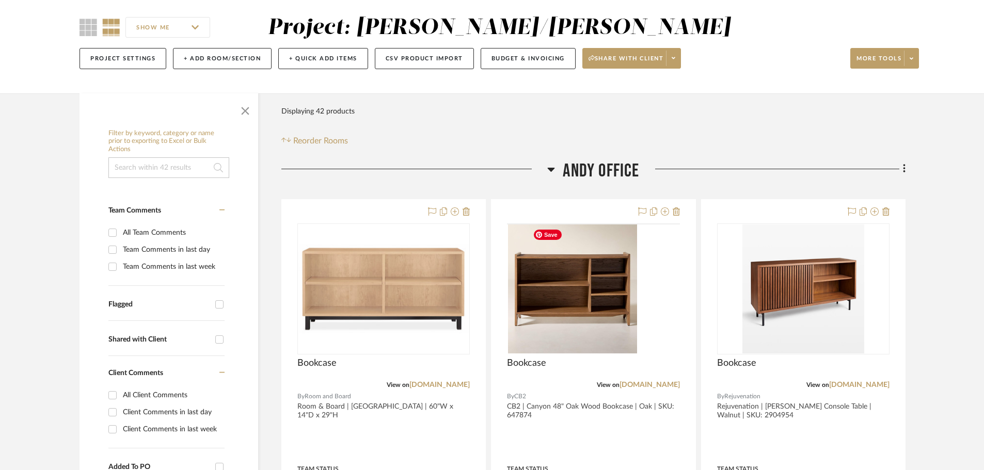
scroll to position [103, 0]
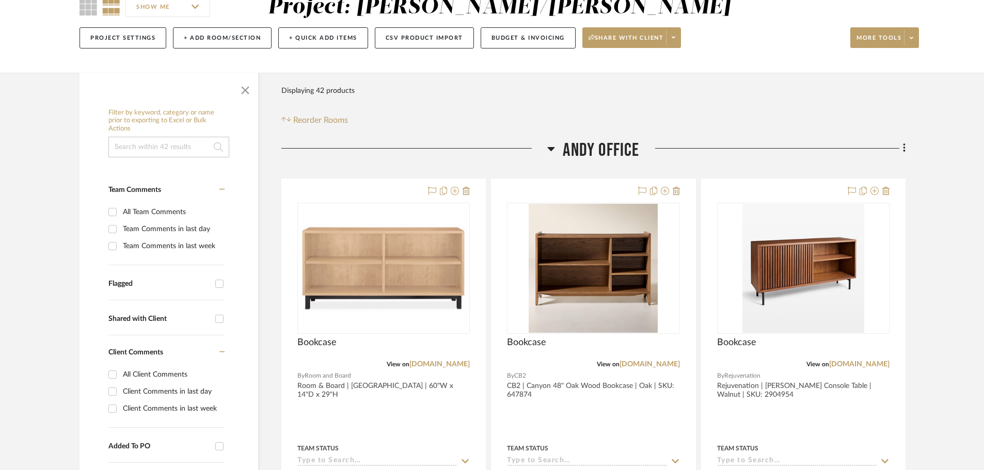
click at [552, 144] on icon at bounding box center [551, 148] width 8 height 12
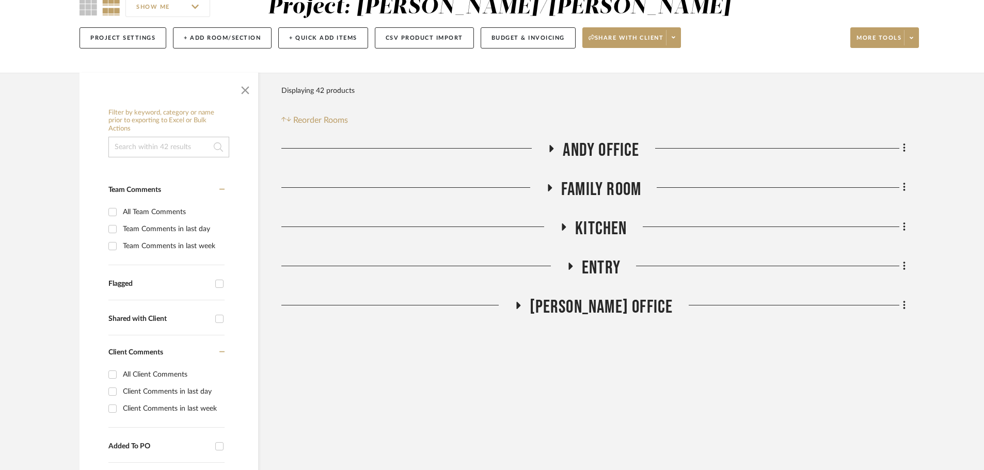
click at [548, 184] on icon at bounding box center [549, 188] width 12 height 8
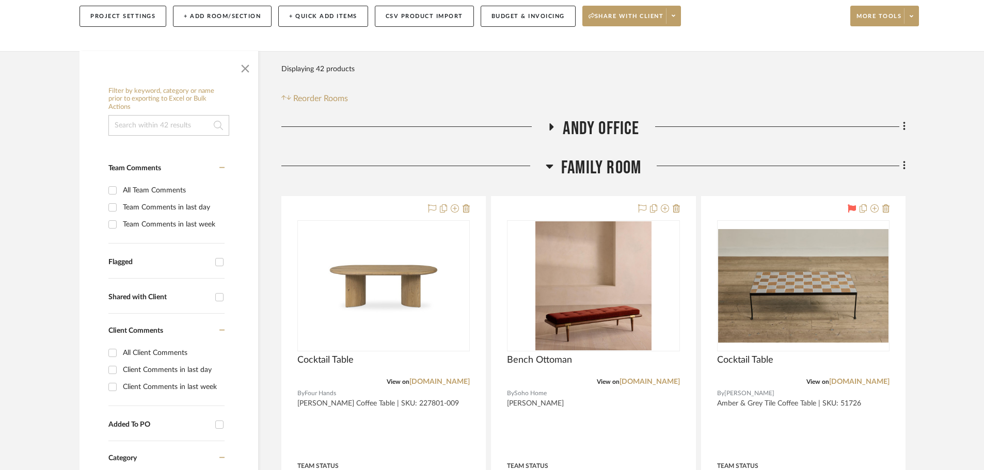
scroll to position [0, 0]
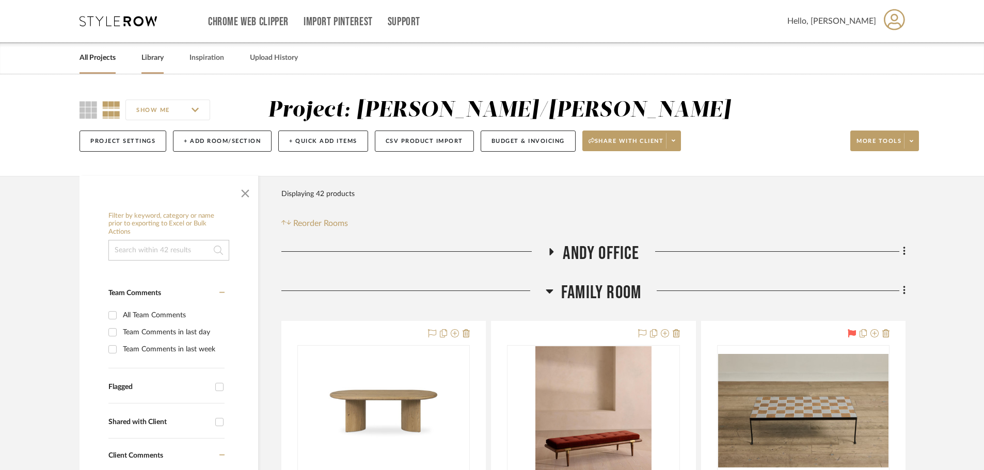
click at [156, 54] on link "Library" at bounding box center [152, 58] width 22 height 14
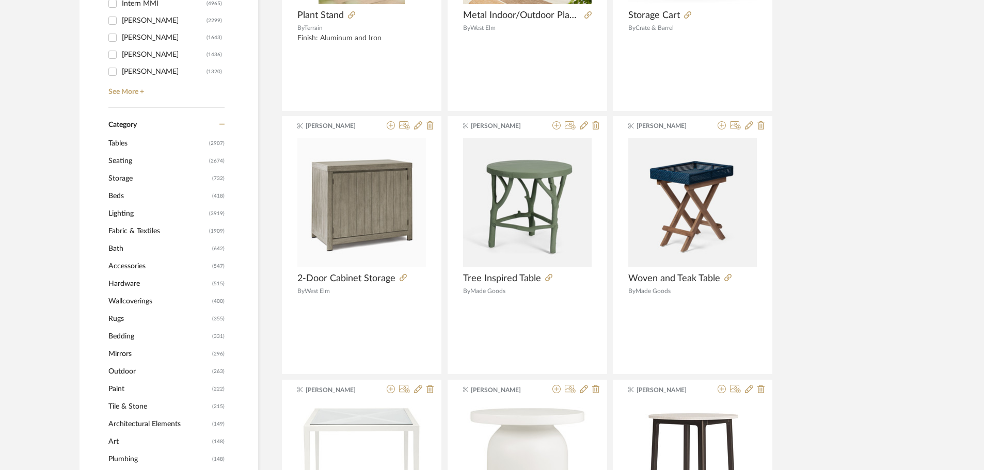
scroll to position [361, 0]
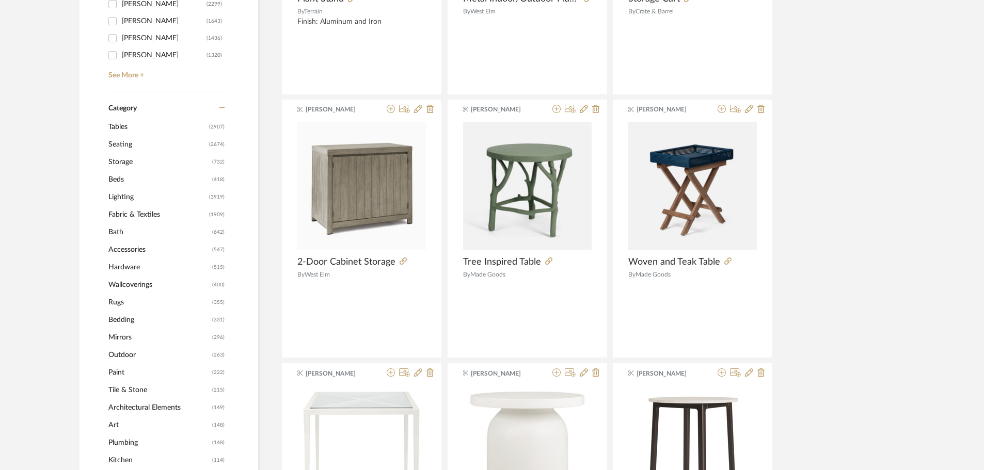
click at [220, 128] on span "(2907)" at bounding box center [216, 127] width 15 height 17
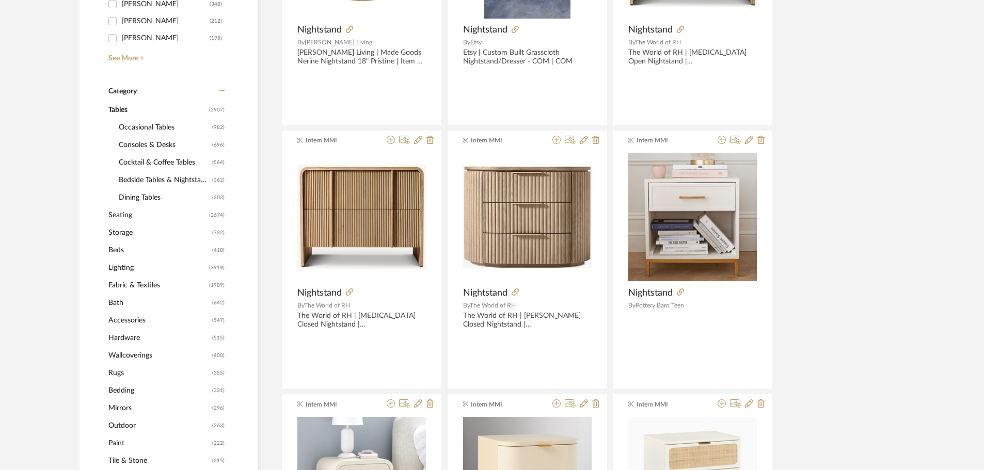
scroll to position [360, 0]
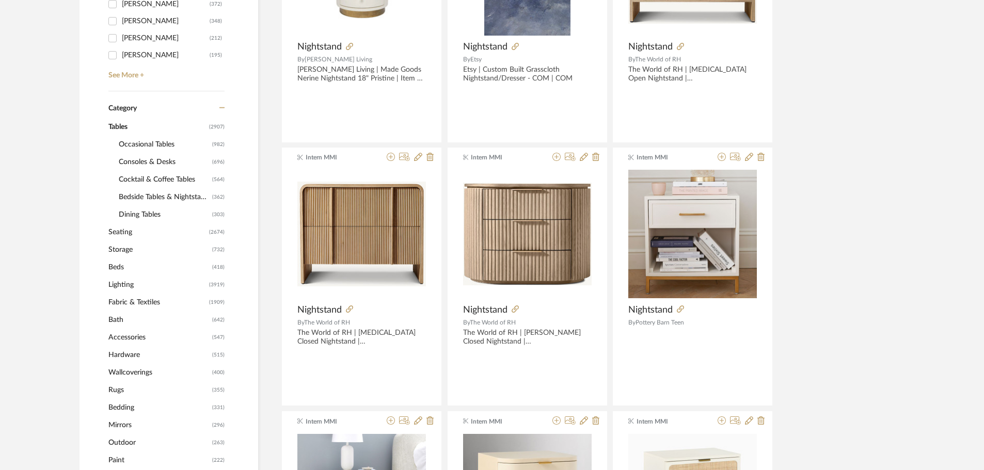
click at [155, 178] on span "Cocktail & Coffee Tables" at bounding box center [164, 180] width 91 height 18
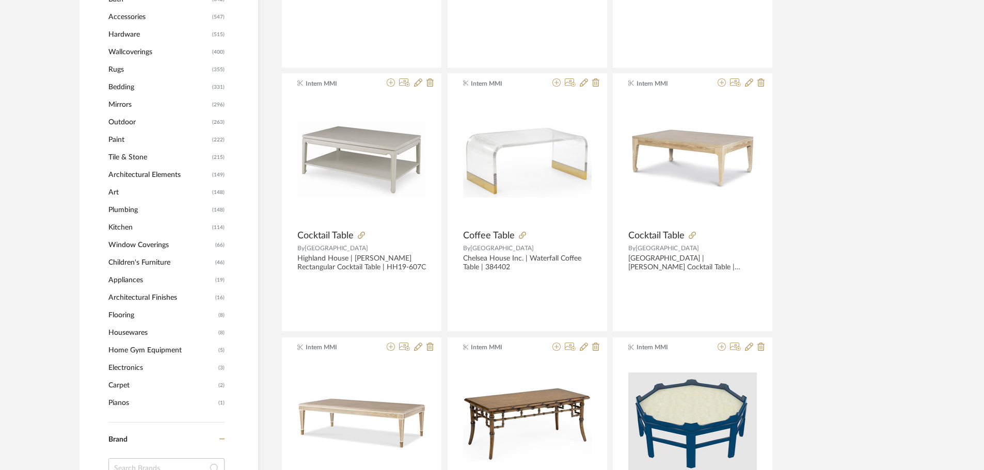
scroll to position [721, 0]
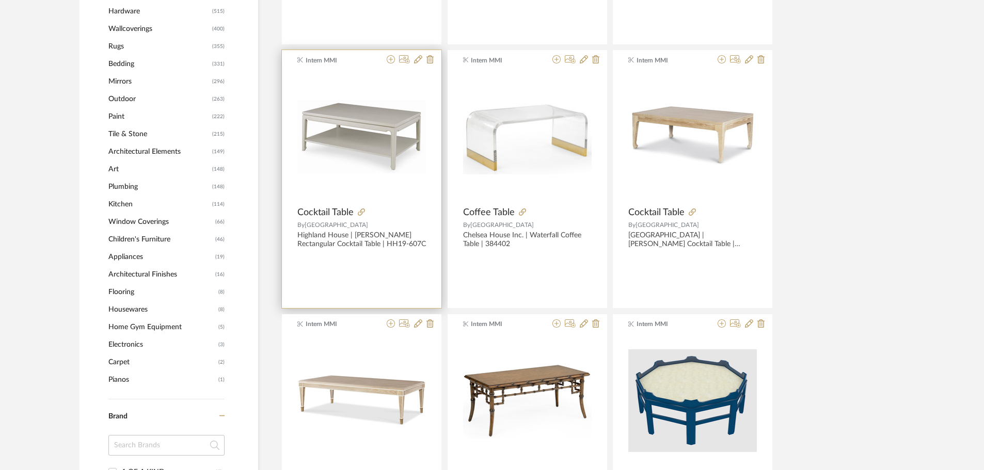
click at [400, 186] on div "0" at bounding box center [361, 136] width 129 height 129
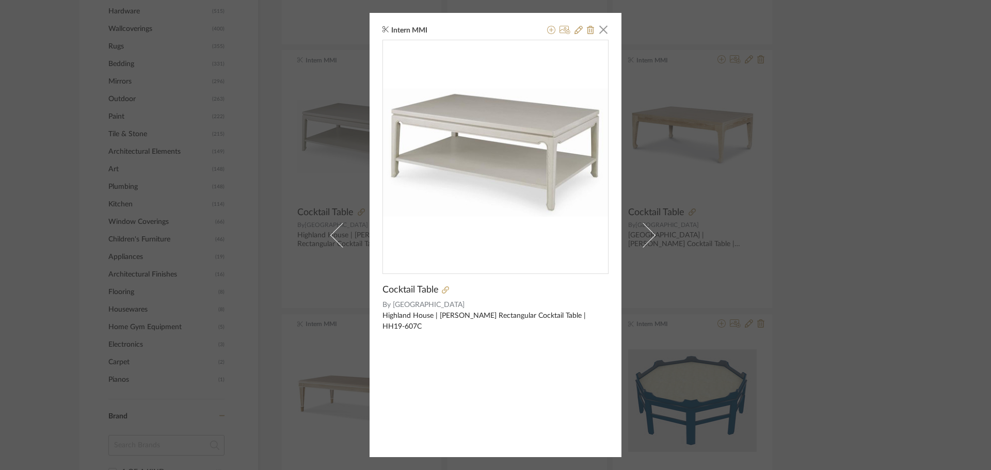
click at [935, 262] on div "Intern MMI × Cocktail Table By Highland House Highland House | Hutton Rectangul…" at bounding box center [495, 235] width 991 height 470
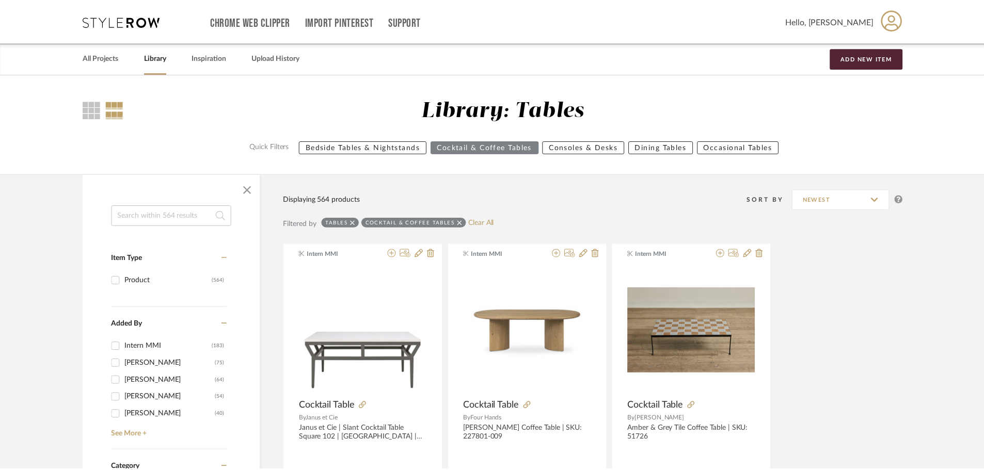
scroll to position [721, 0]
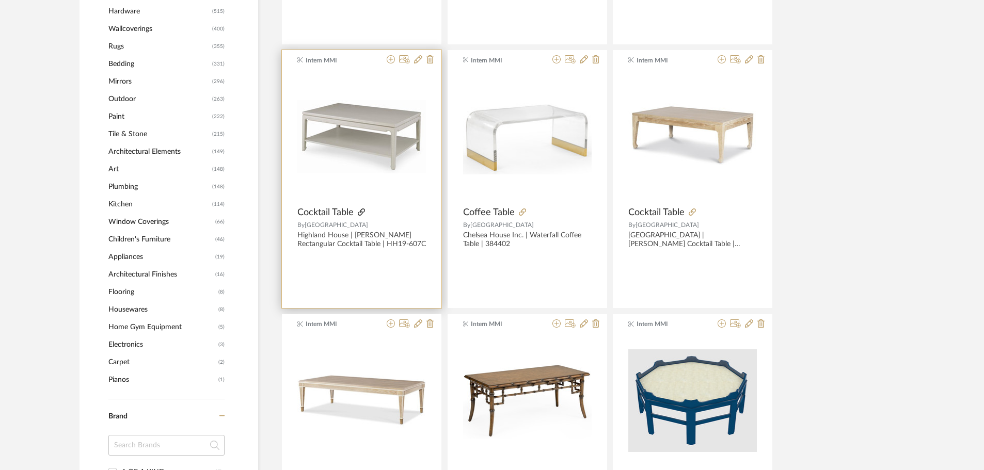
click at [363, 213] on icon at bounding box center [361, 212] width 7 height 7
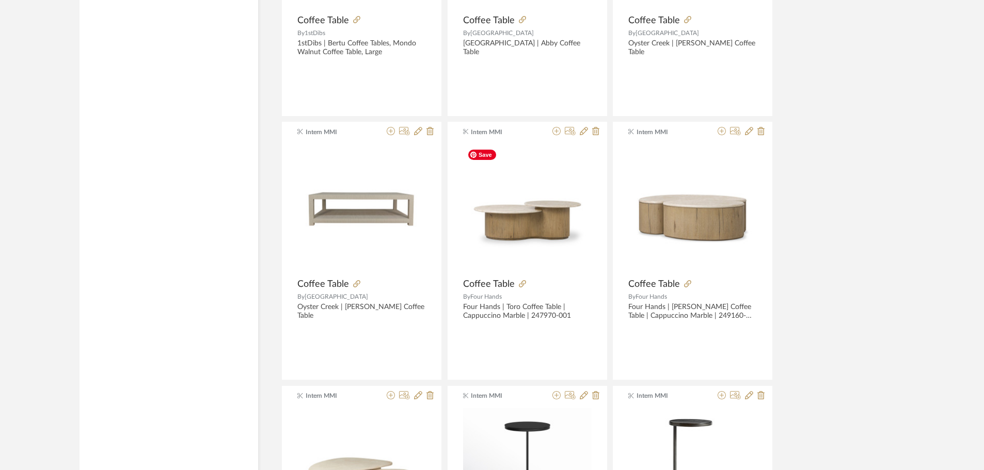
scroll to position [2322, 0]
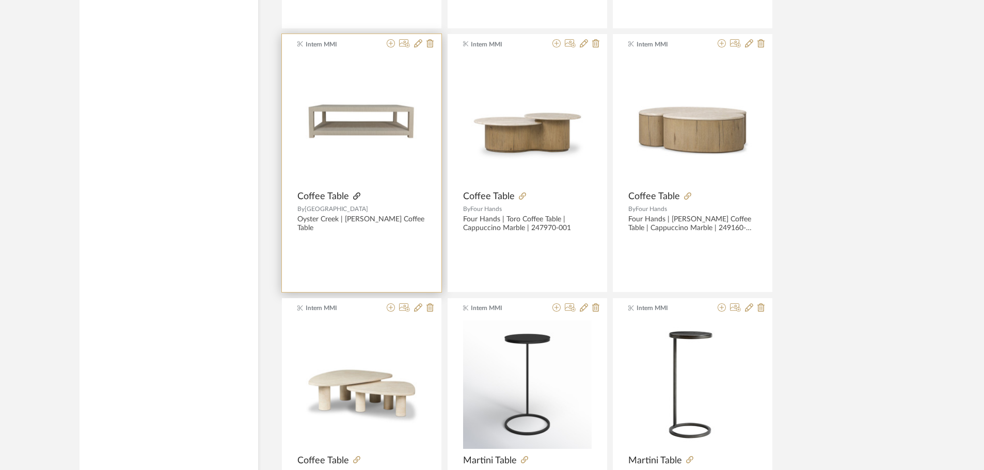
click at [353, 197] on icon at bounding box center [356, 196] width 7 height 7
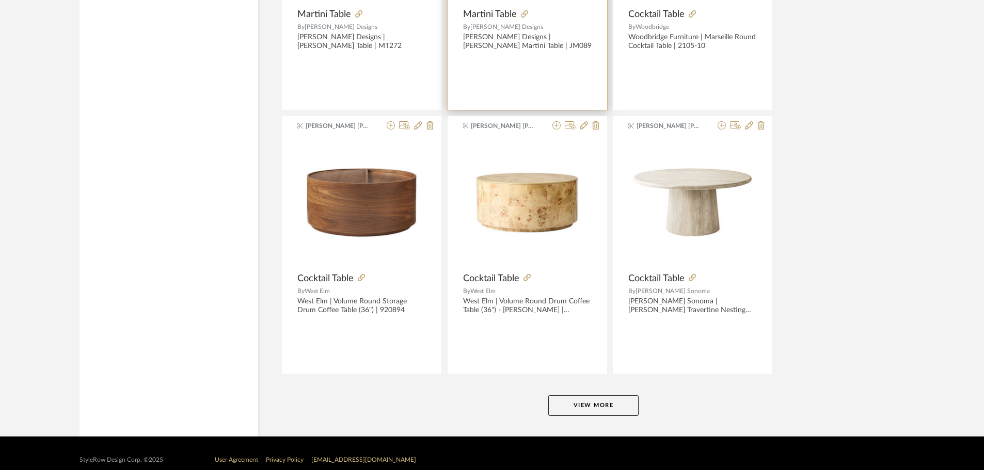
scroll to position [3046, 0]
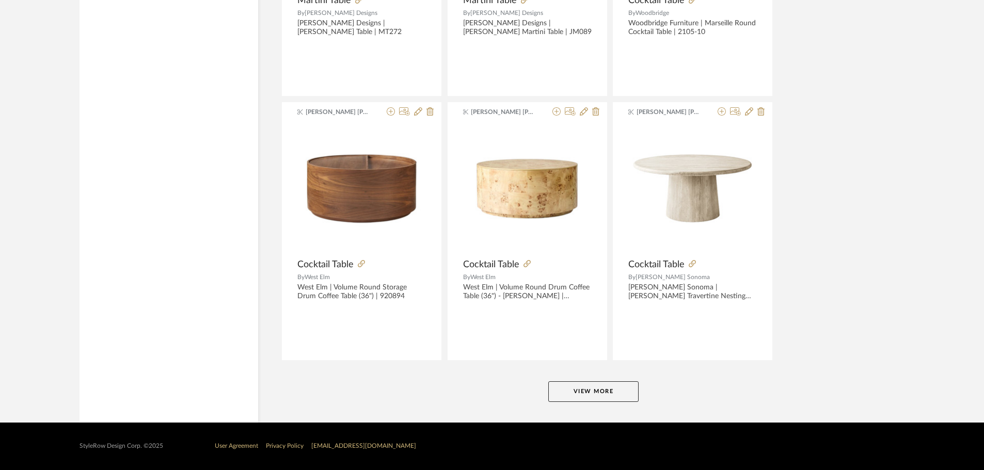
click at [589, 389] on button "View More" at bounding box center [593, 392] width 90 height 21
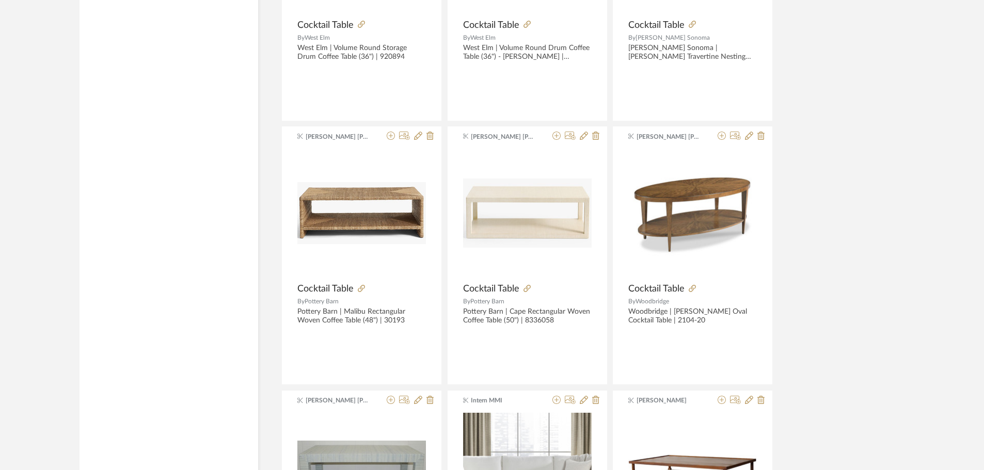
scroll to position [3304, 0]
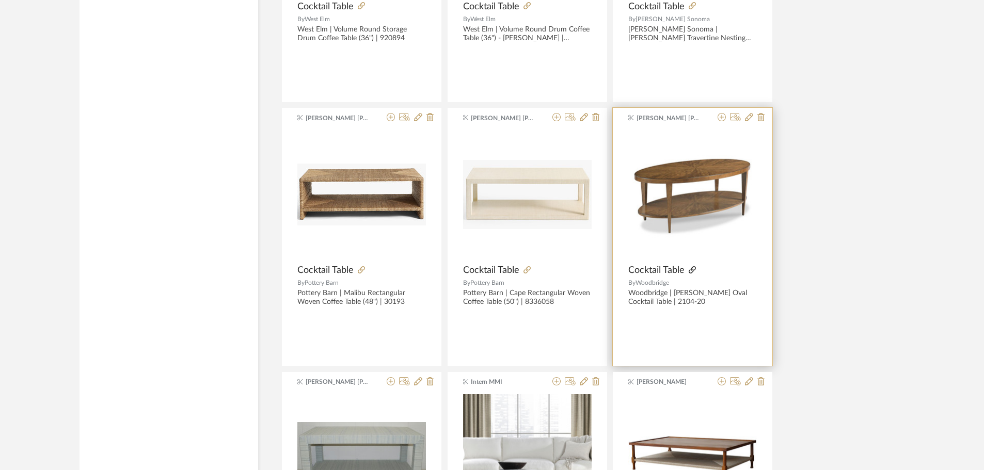
click at [691, 271] on icon at bounding box center [692, 269] width 7 height 7
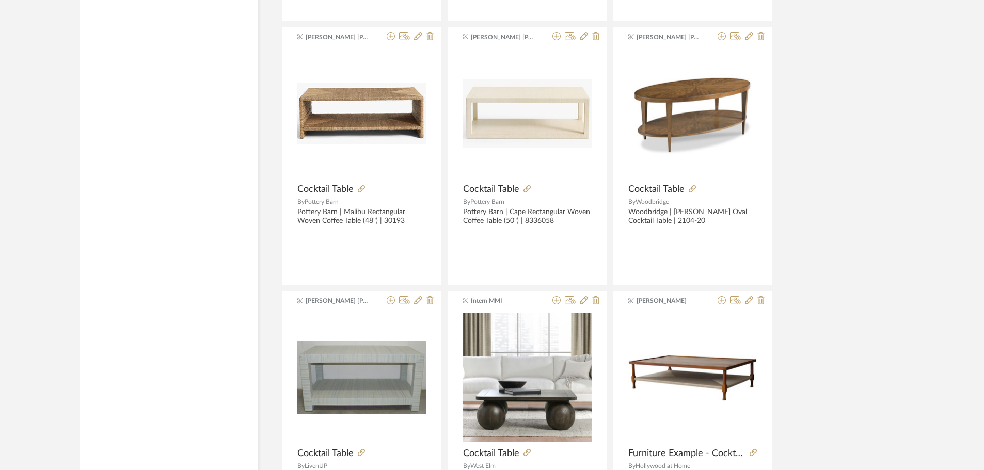
scroll to position [3511, 0]
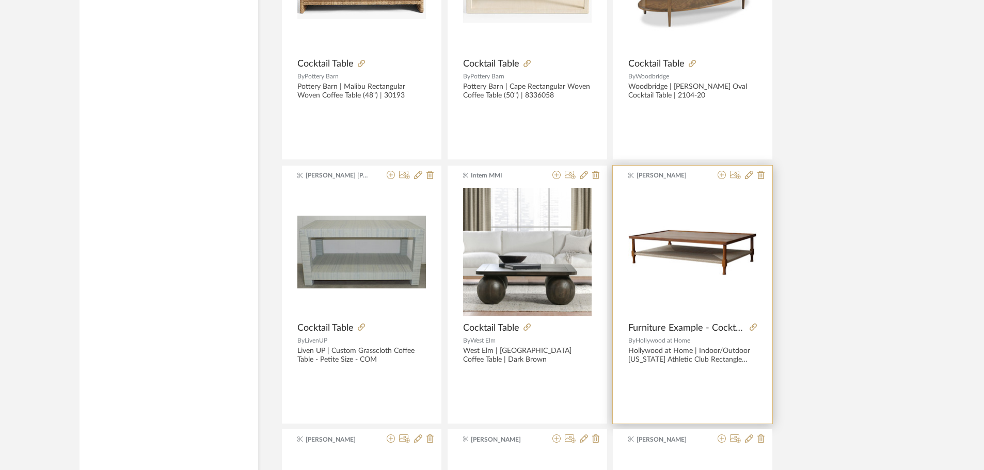
click at [749, 327] on div at bounding box center [750, 328] width 11 height 11
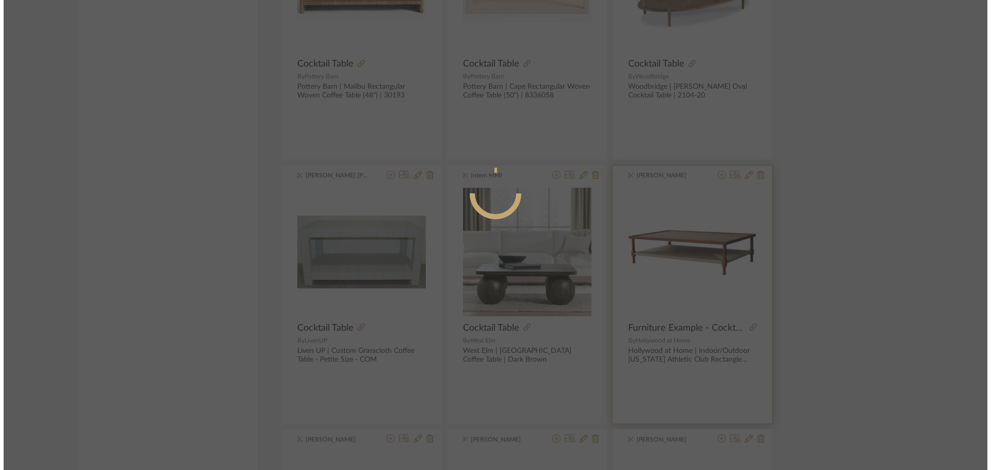
scroll to position [0, 0]
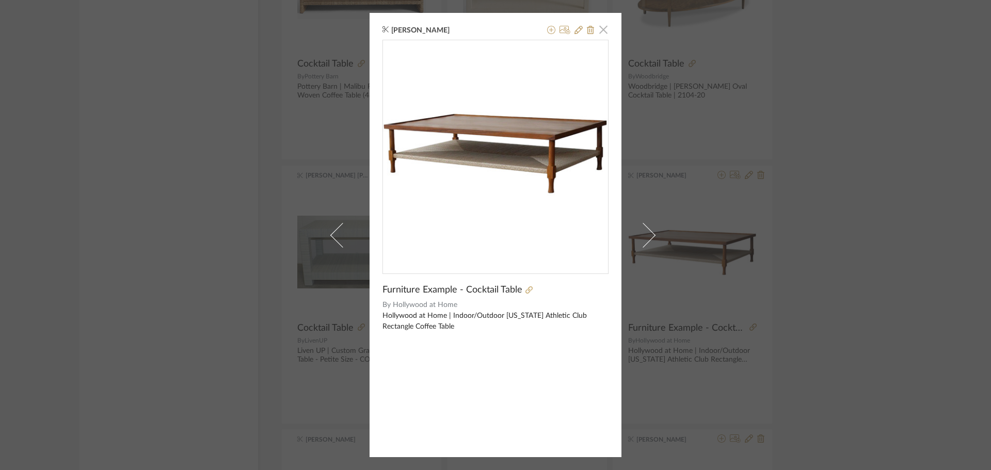
click at [600, 28] on span "button" at bounding box center [603, 29] width 21 height 21
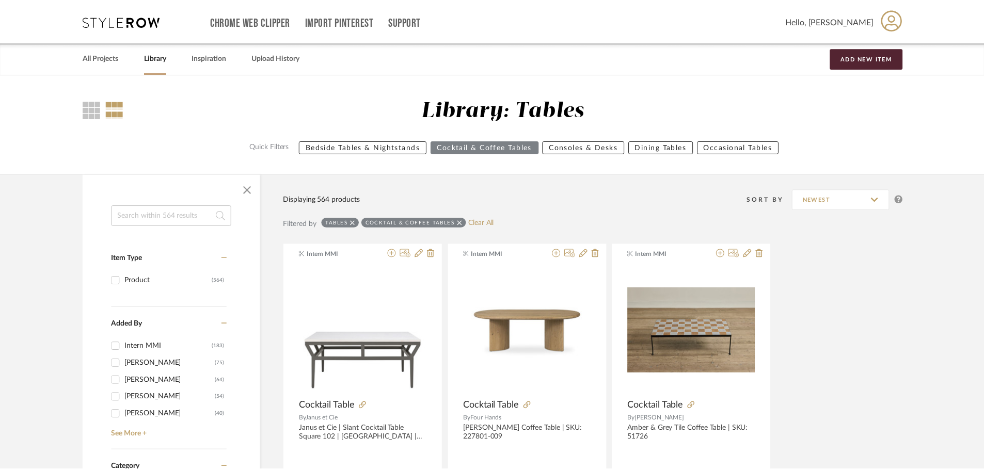
scroll to position [3511, 0]
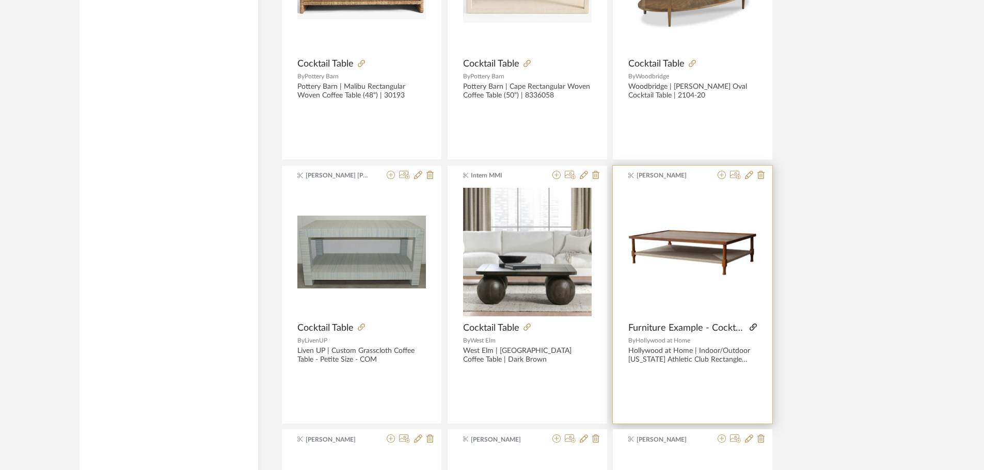
click at [752, 328] on icon at bounding box center [753, 327] width 7 height 7
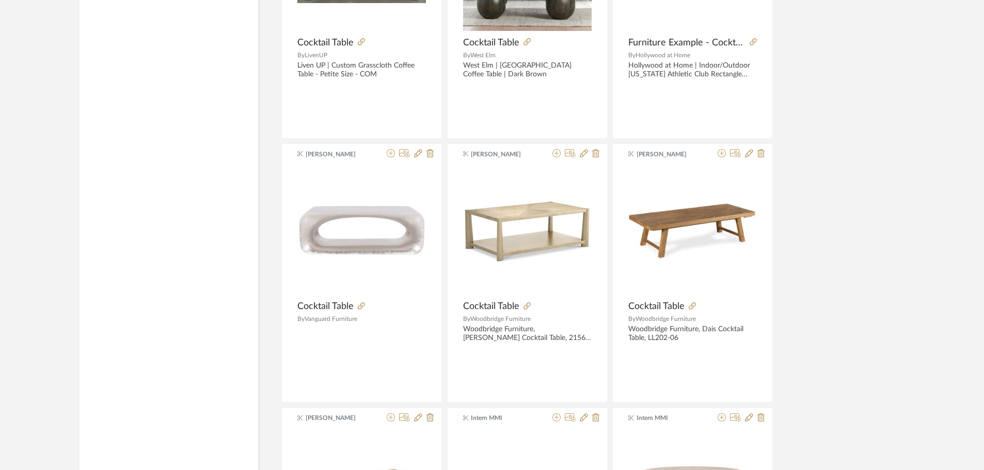
scroll to position [3820, 0]
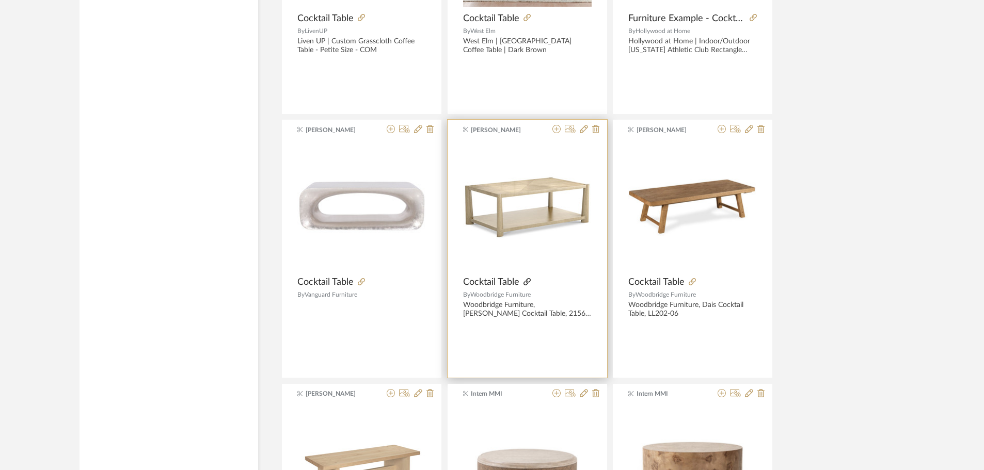
click at [527, 281] on icon at bounding box center [526, 281] width 7 height 7
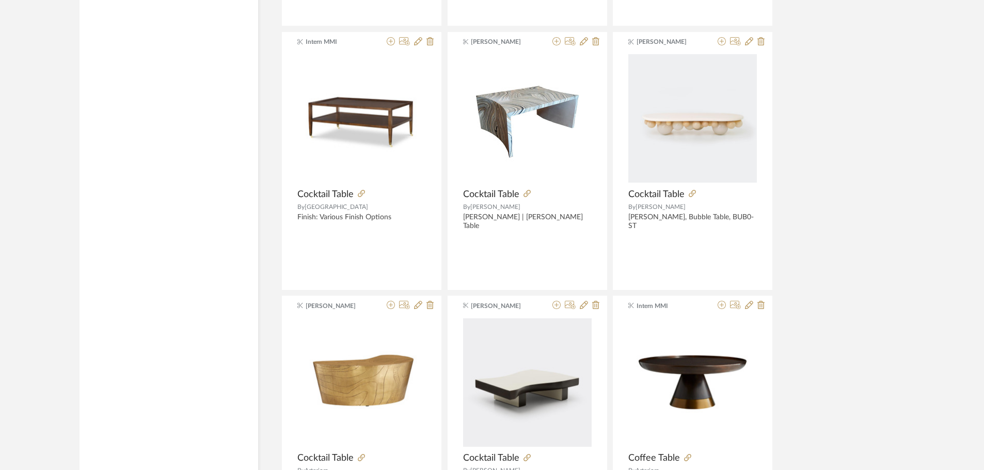
scroll to position [5782, 0]
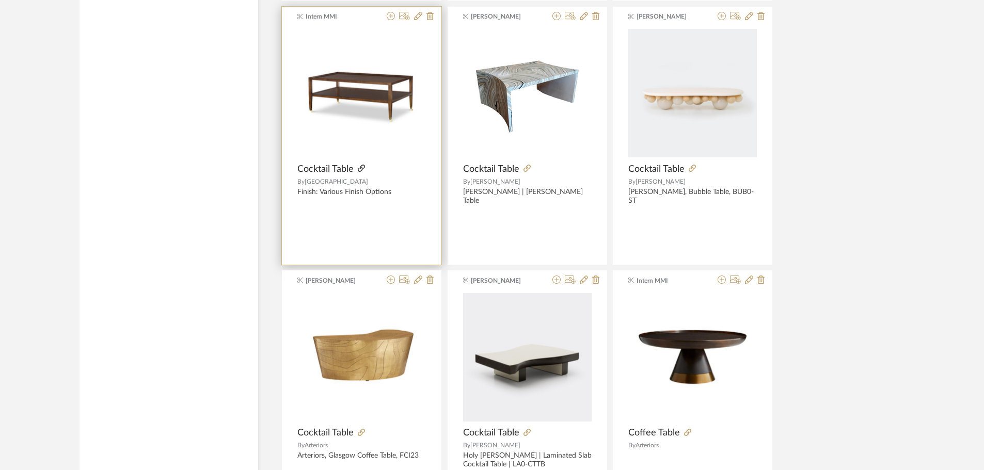
click at [358, 165] on icon at bounding box center [361, 168] width 7 height 7
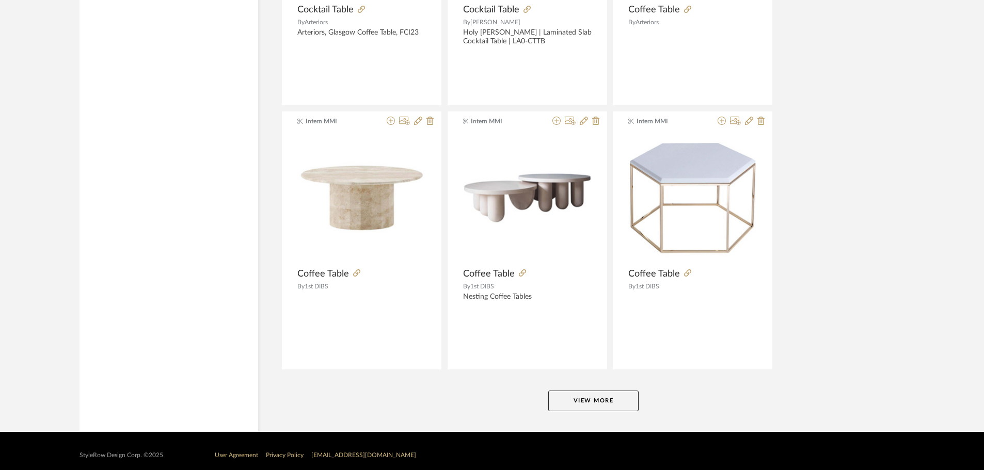
scroll to position [6215, 0]
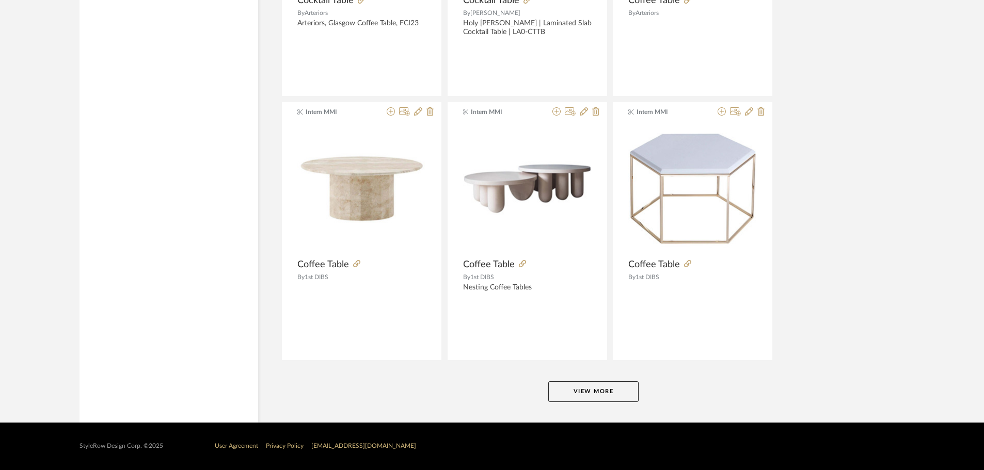
click at [570, 386] on button "View More" at bounding box center [593, 392] width 90 height 21
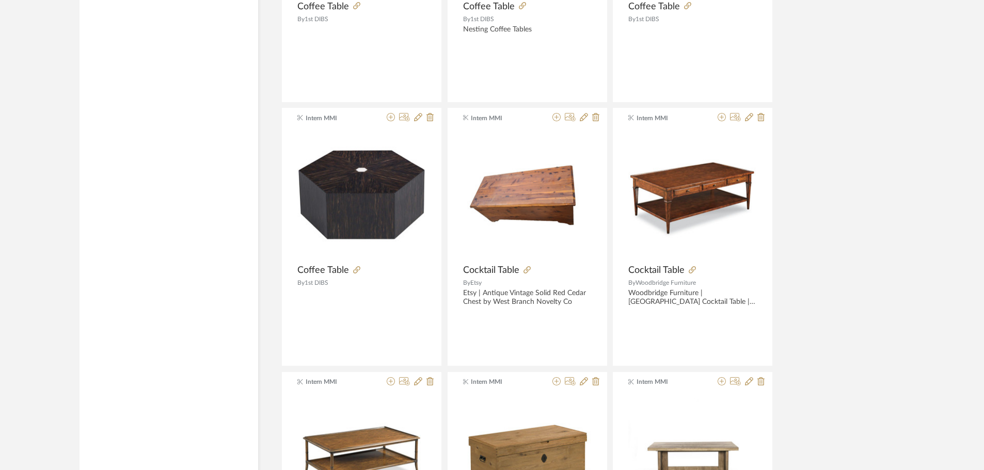
scroll to position [6680, 0]
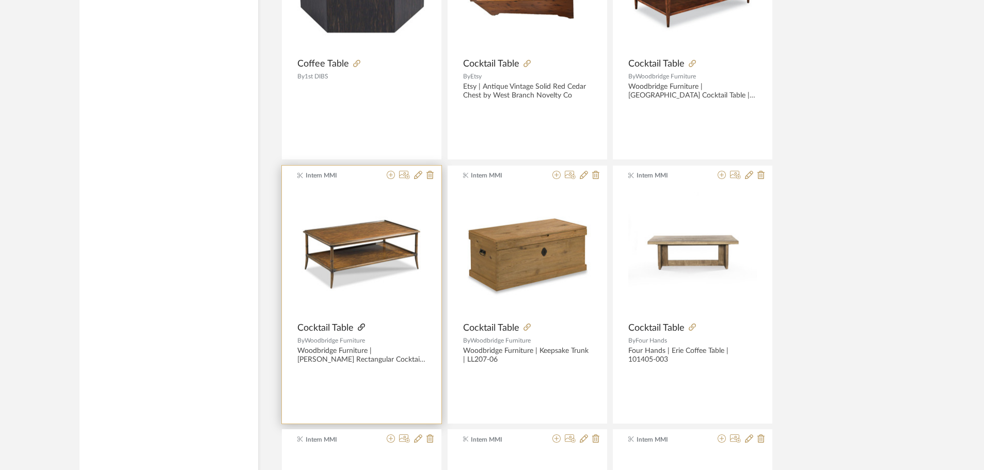
click at [364, 326] on icon at bounding box center [361, 327] width 7 height 7
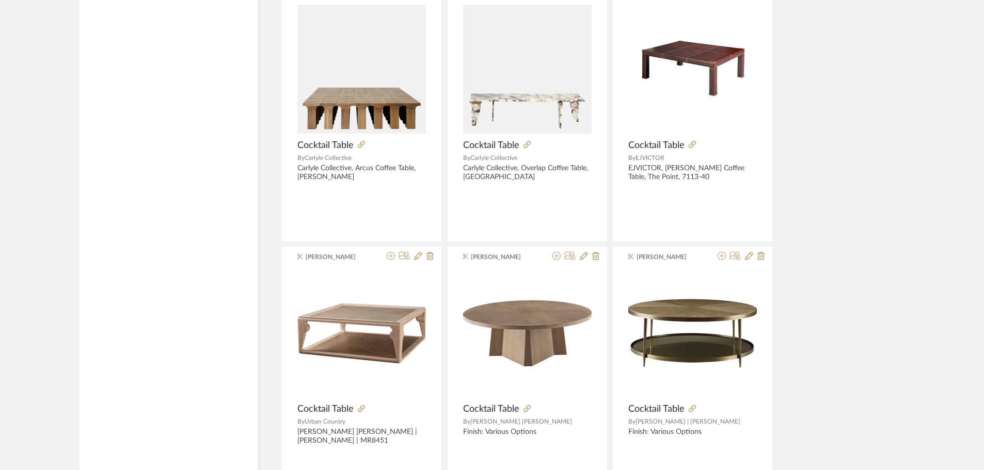
scroll to position [8022, 0]
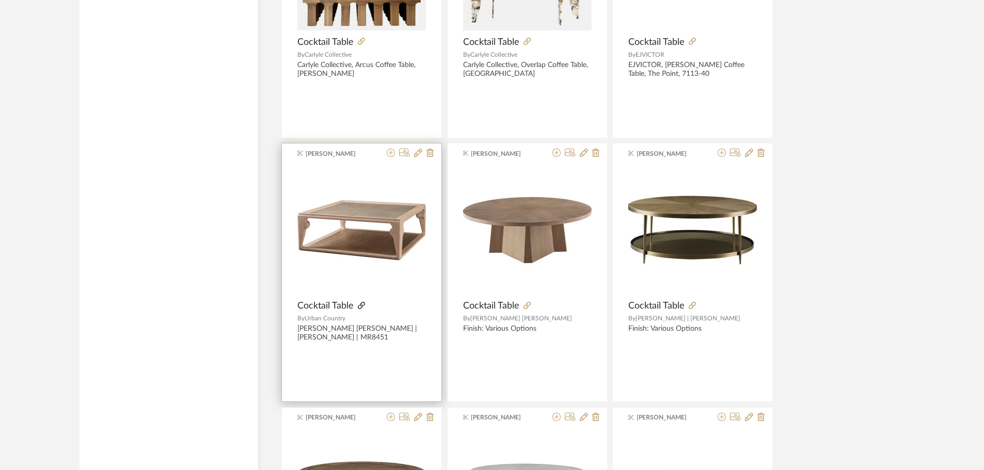
click at [362, 302] on icon at bounding box center [361, 305] width 7 height 7
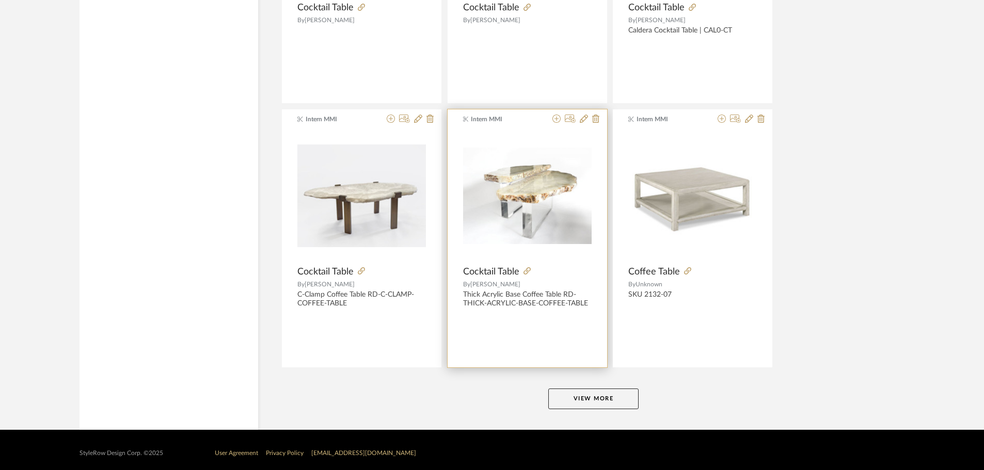
scroll to position [9384, 0]
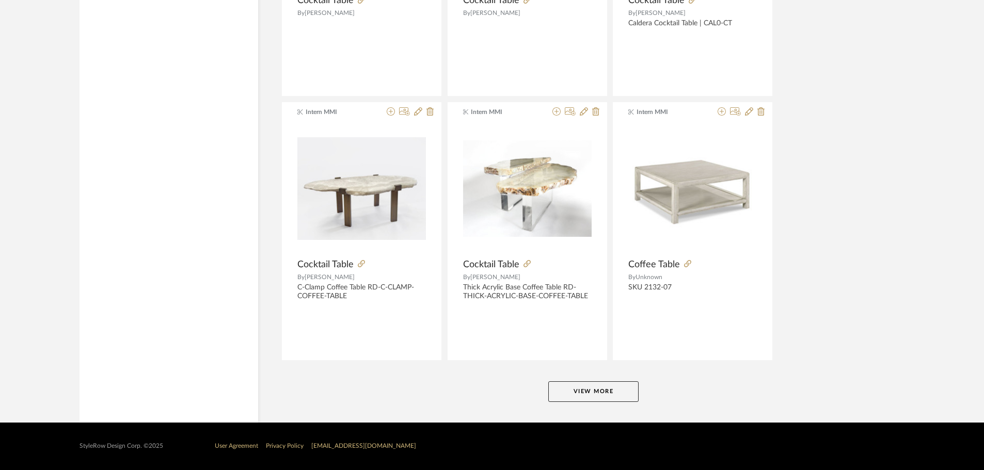
click at [622, 399] on button "View More" at bounding box center [593, 392] width 90 height 21
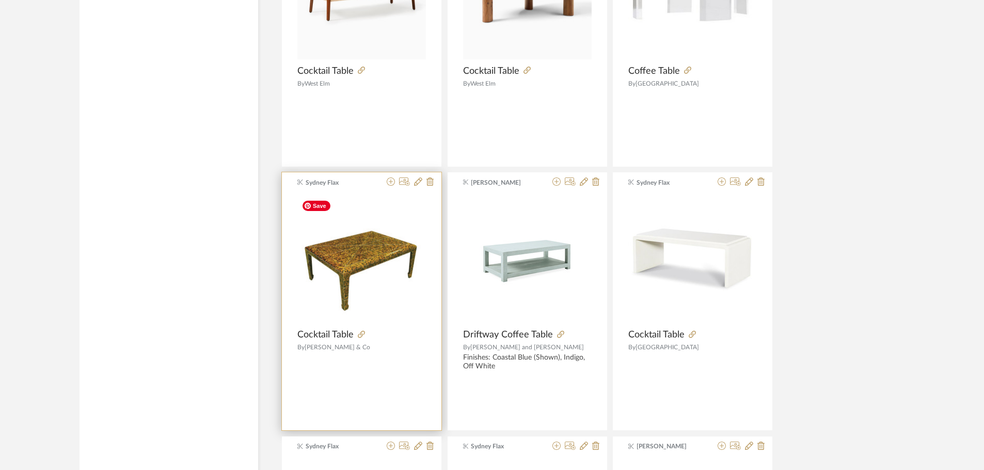
scroll to position [10107, 0]
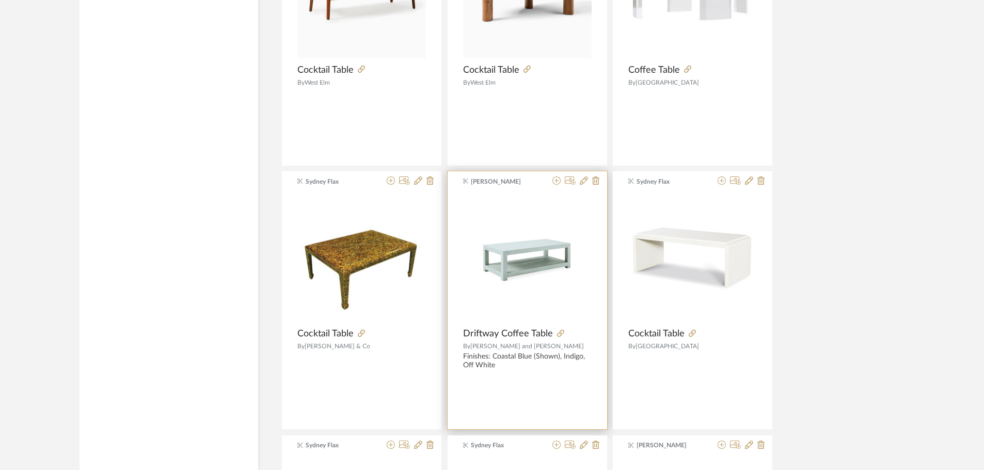
click at [564, 330] on div at bounding box center [572, 333] width 39 height 11
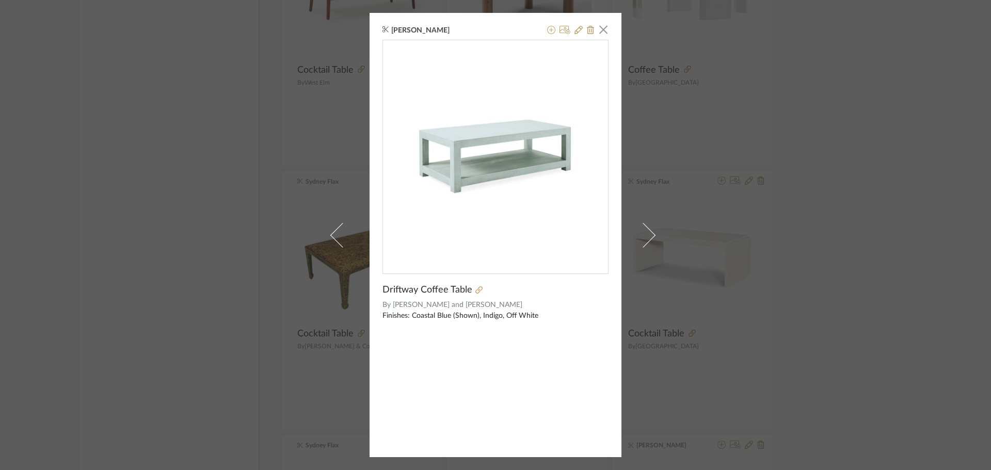
click at [853, 225] on div "Allison Kappler × Driftway Coffee Table By Serena and Lily Finishes: Coastal Bl…" at bounding box center [495, 235] width 991 height 470
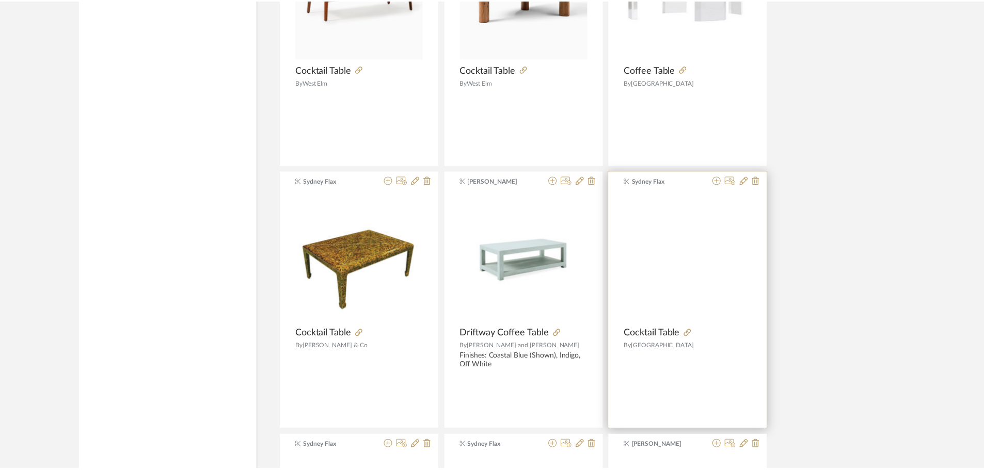
scroll to position [10107, 0]
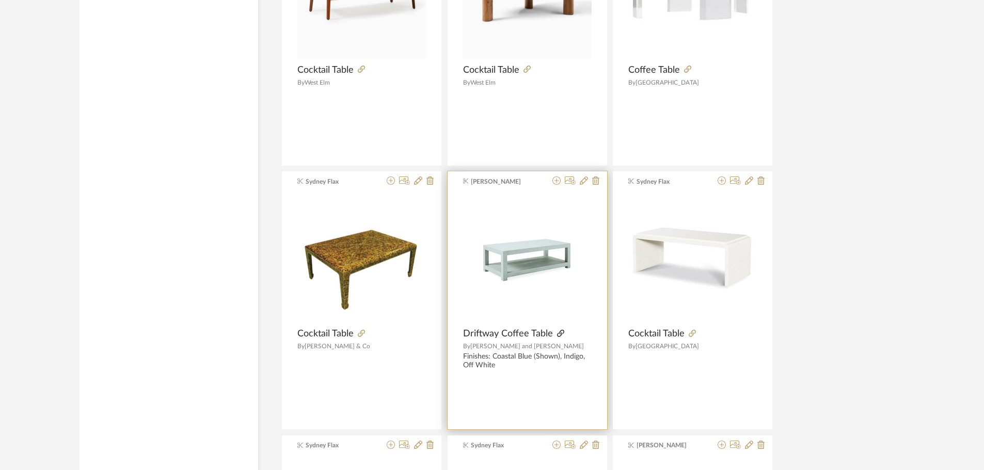
click at [557, 330] on icon at bounding box center [560, 333] width 7 height 7
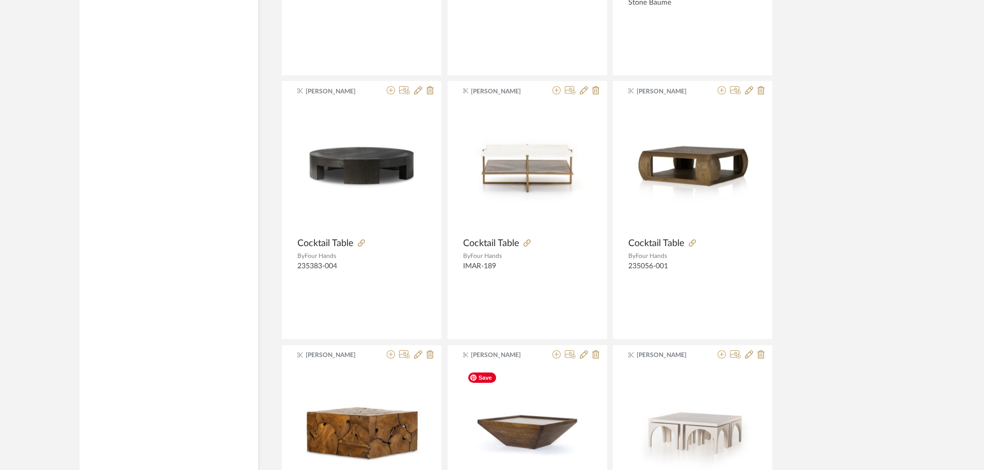
scroll to position [11759, 0]
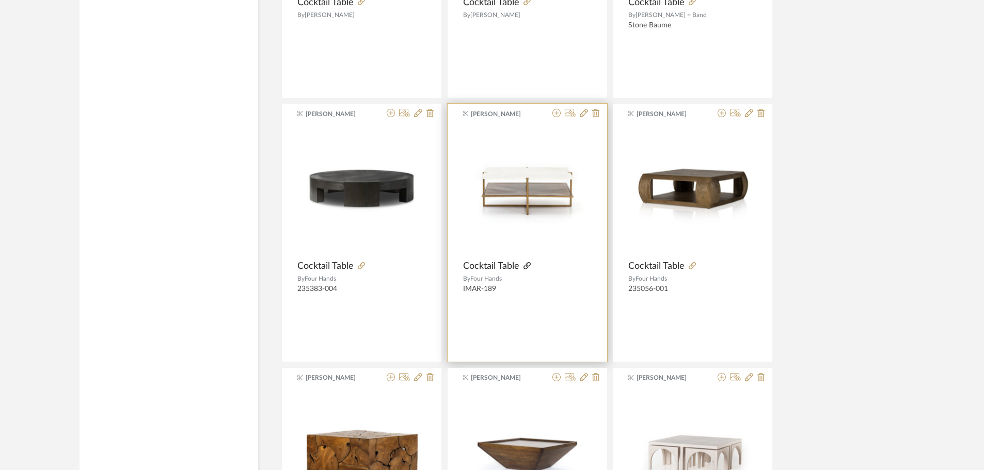
click at [524, 268] on icon at bounding box center [526, 265] width 7 height 7
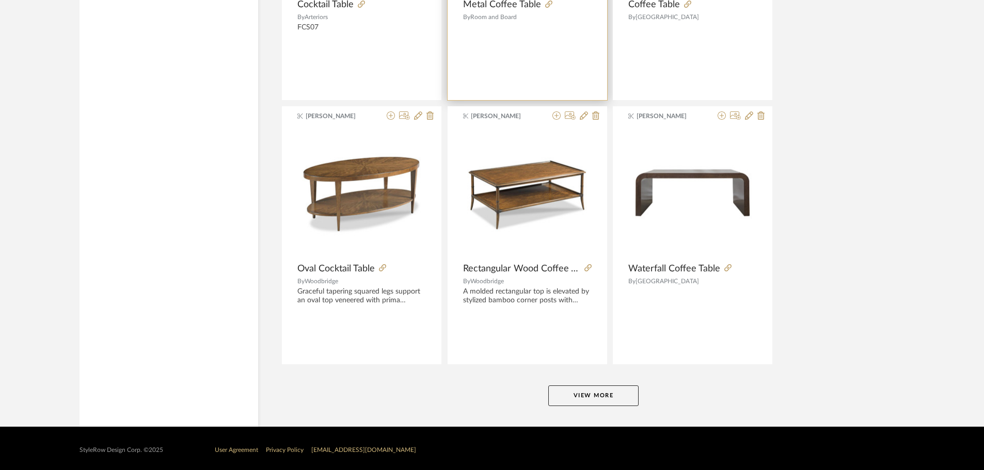
scroll to position [12553, 0]
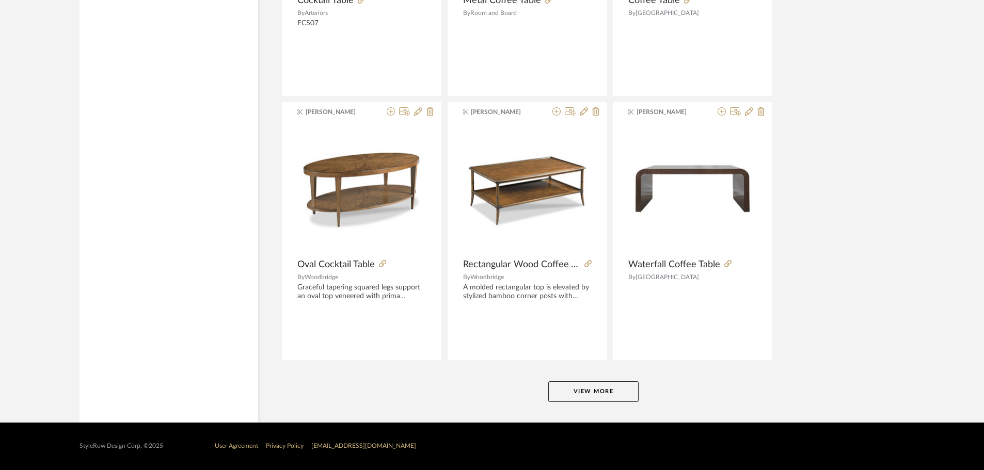
click at [598, 387] on button "View More" at bounding box center [593, 392] width 90 height 21
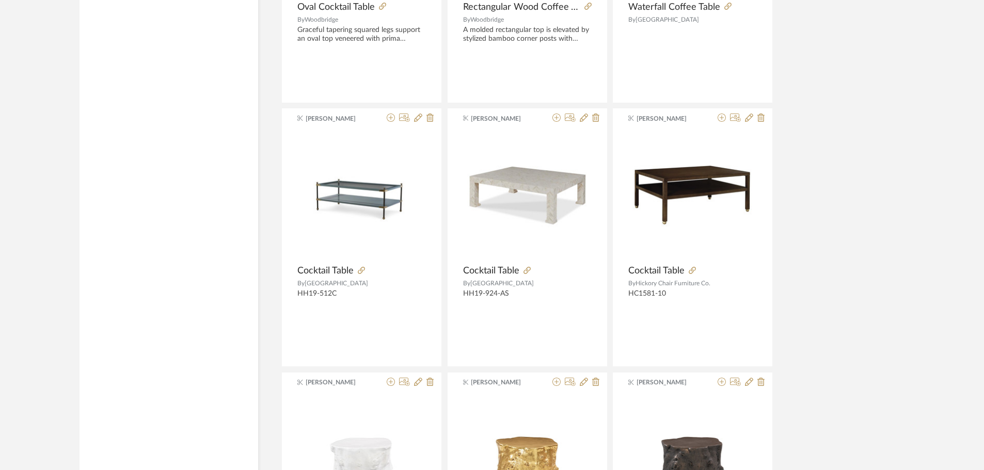
scroll to position [12811, 0]
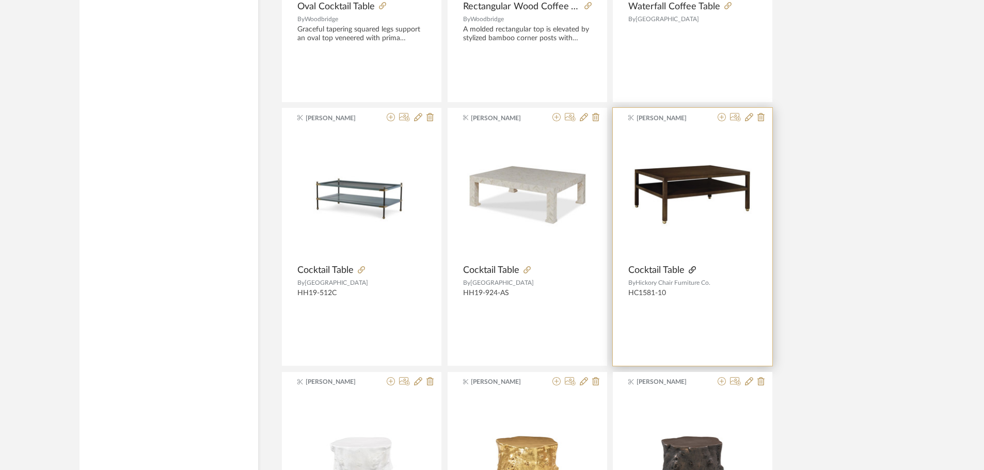
click at [693, 270] on icon at bounding box center [692, 269] width 7 height 7
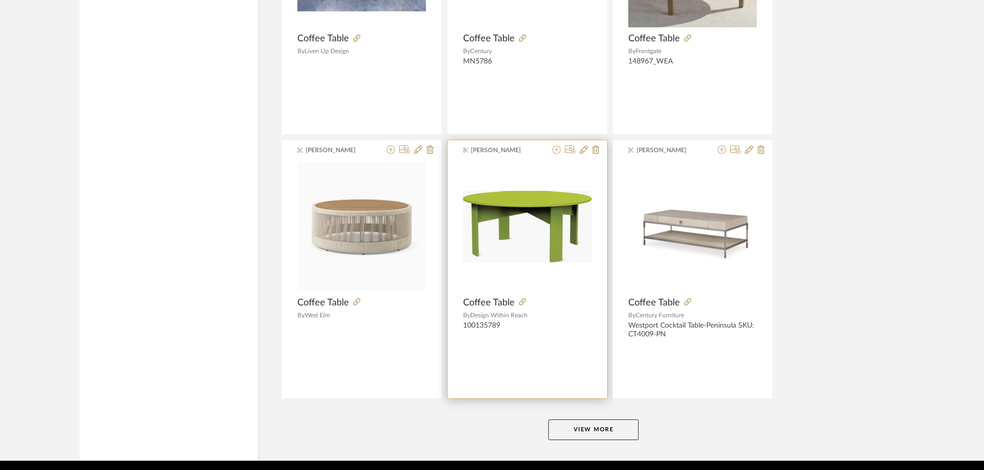
scroll to position [15702, 0]
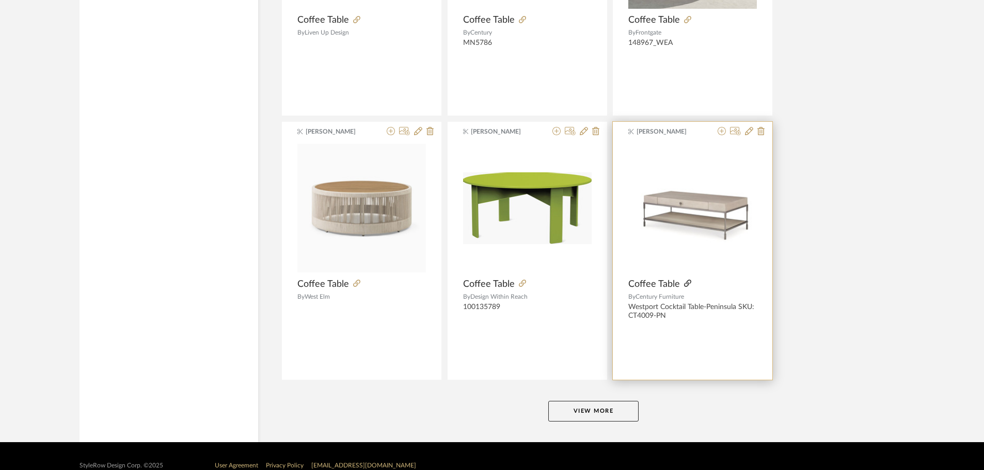
click at [687, 284] on icon at bounding box center [687, 283] width 7 height 7
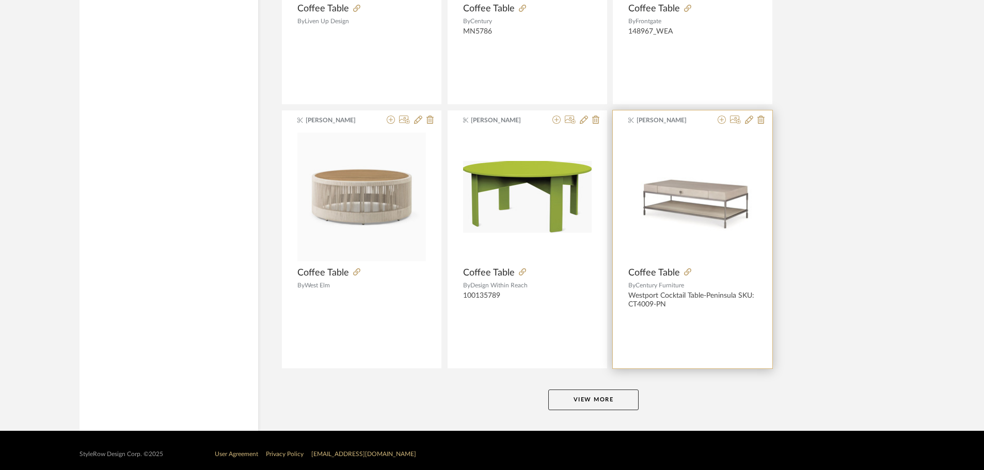
scroll to position [15722, 0]
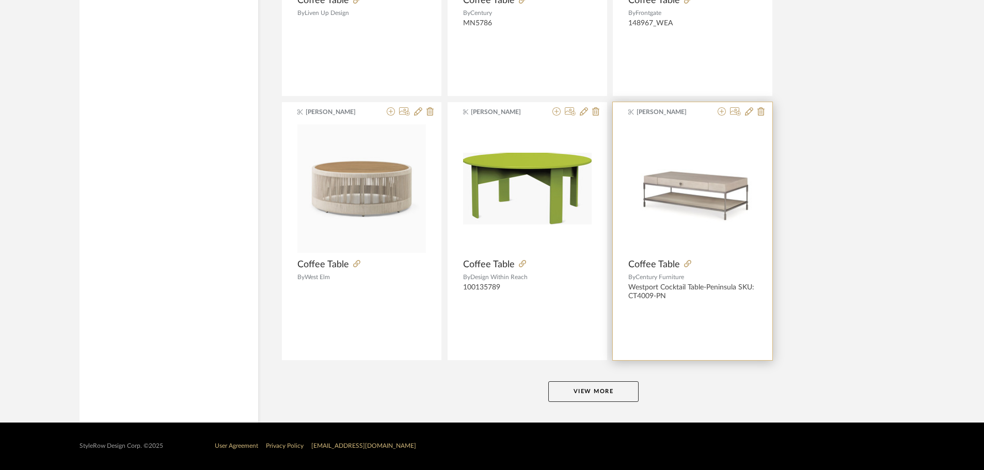
click at [682, 265] on div at bounding box center [718, 264] width 77 height 11
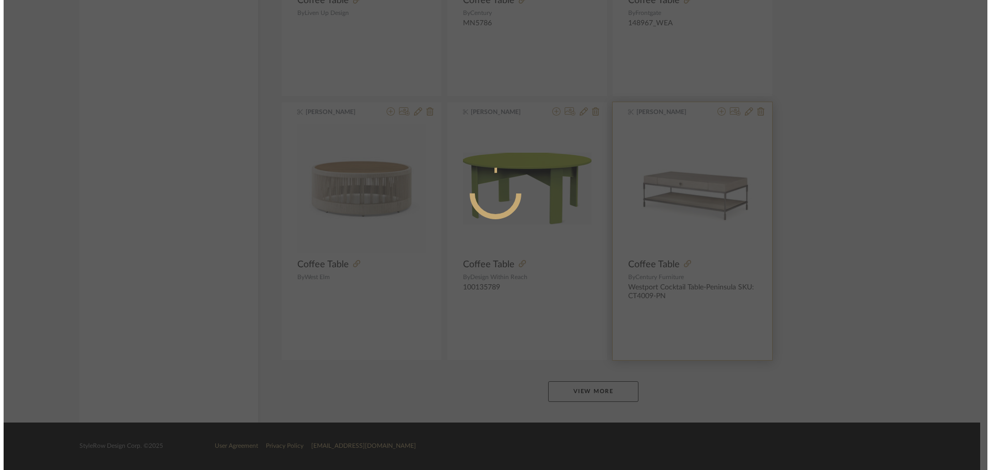
scroll to position [0, 0]
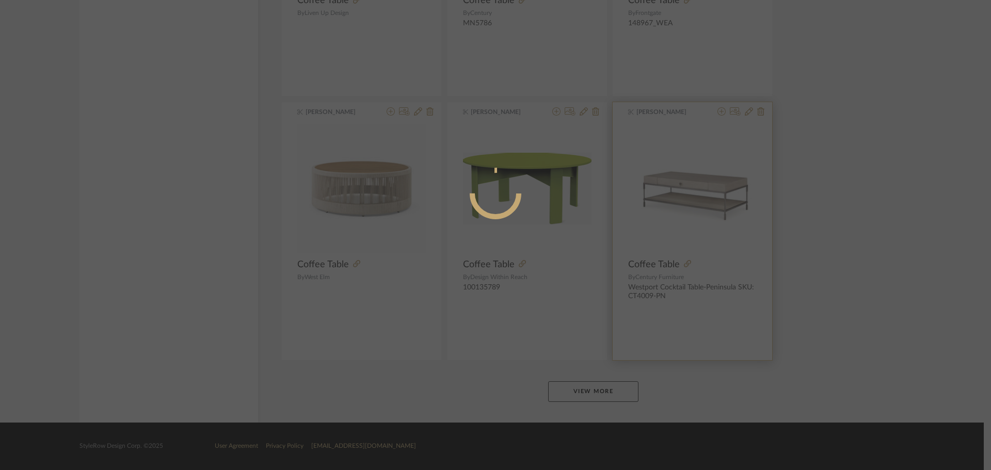
click at [688, 265] on div at bounding box center [495, 235] width 991 height 470
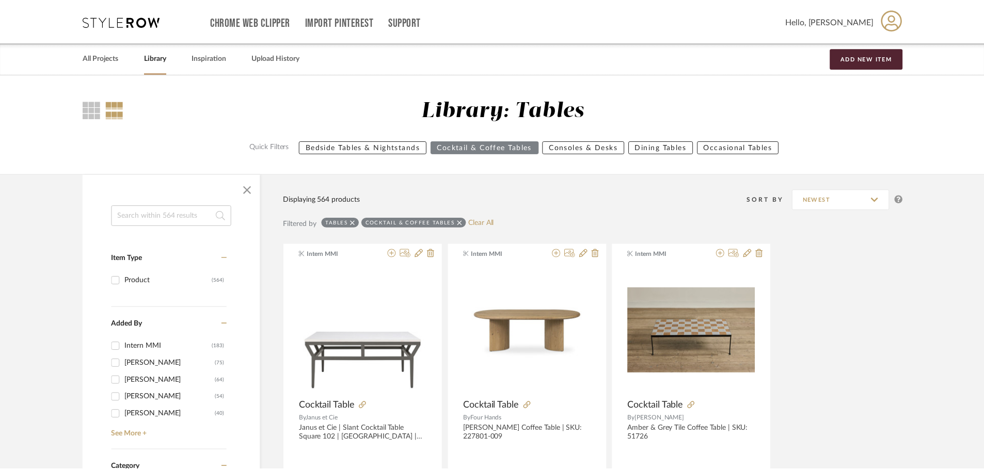
scroll to position [15722, 0]
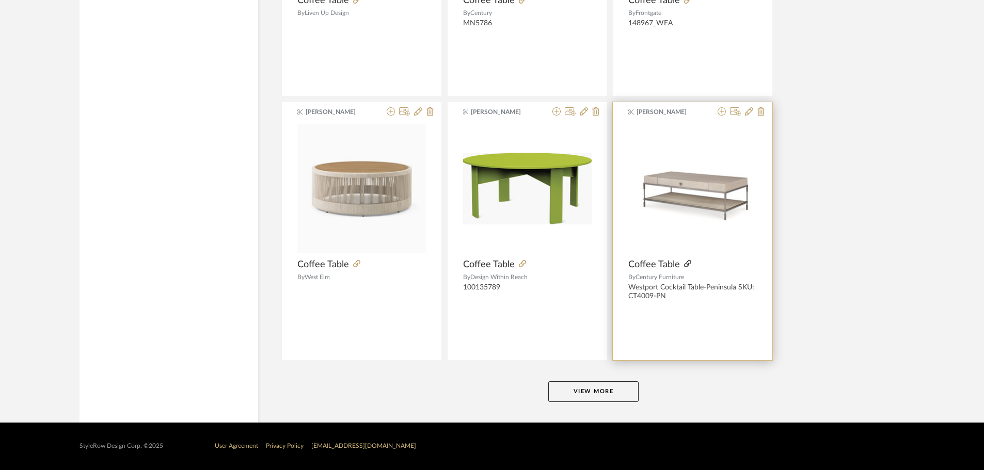
click at [684, 262] on icon at bounding box center [687, 263] width 7 height 7
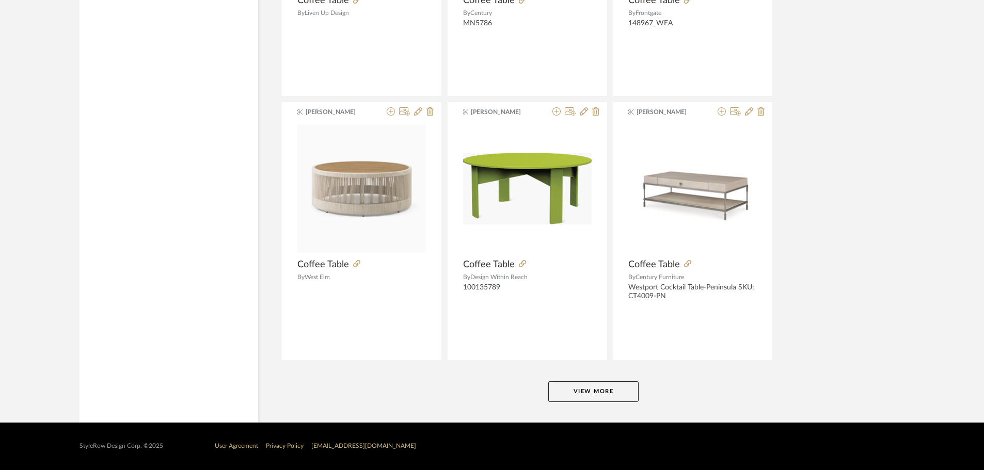
click at [611, 394] on button "View More" at bounding box center [593, 392] width 90 height 21
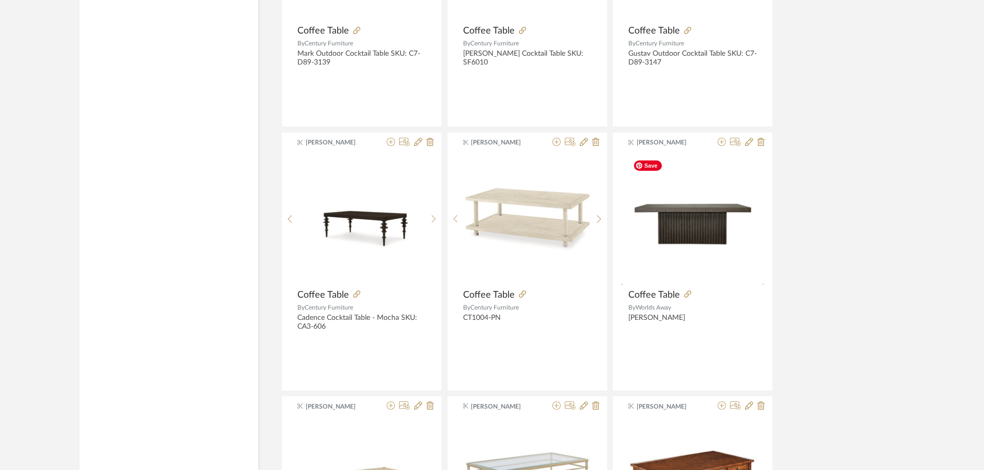
scroll to position [16238, 0]
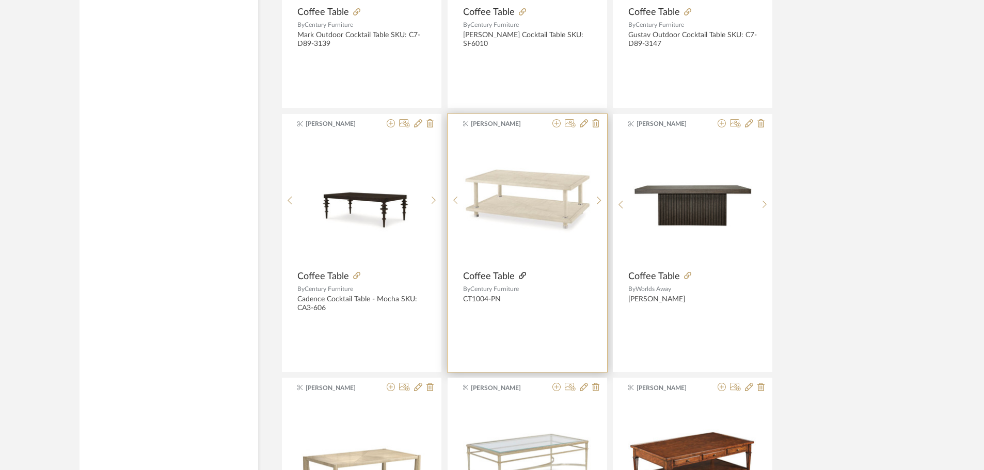
click at [520, 274] on icon at bounding box center [522, 275] width 7 height 7
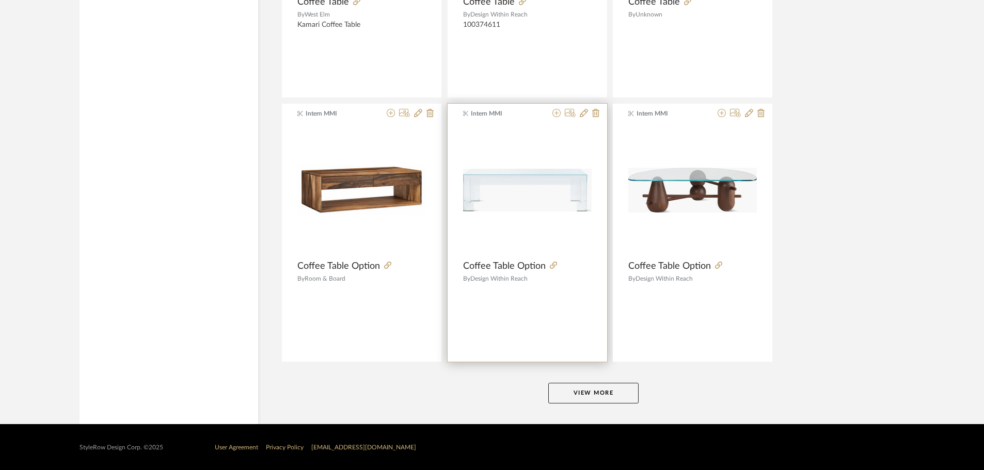
scroll to position [18890, 0]
